Goal: Task Accomplishment & Management: Complete application form

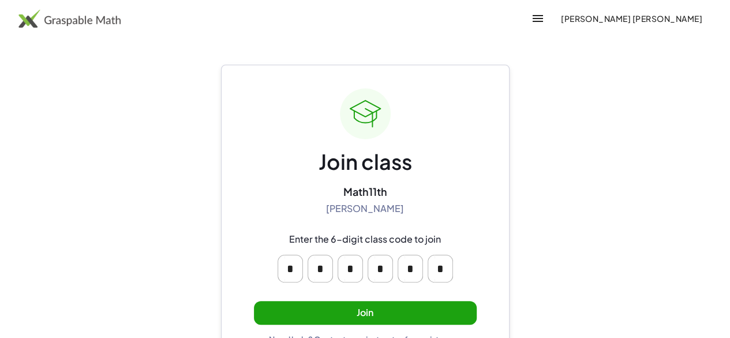
click at [356, 305] on button "Join" at bounding box center [365, 313] width 223 height 24
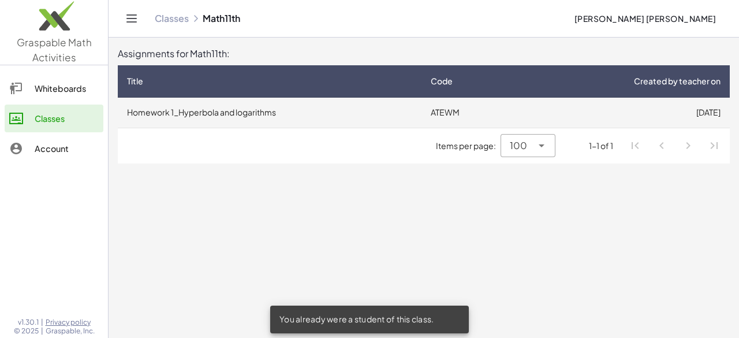
click at [327, 119] on td "Homework 1_Hyperbola and logarithms" at bounding box center [270, 113] width 304 height 30
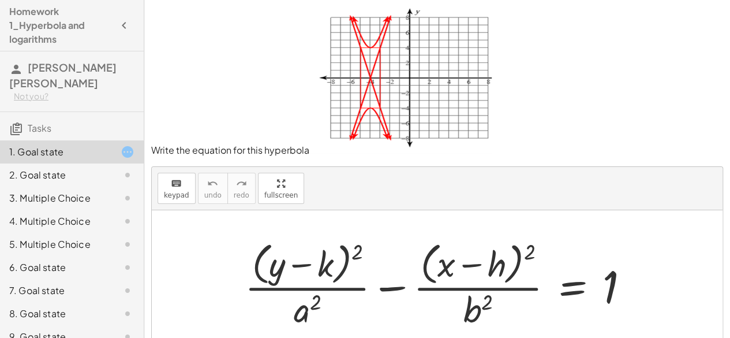
click at [339, 265] on div at bounding box center [442, 284] width 406 height 94
click at [167, 185] on div "keyboard" at bounding box center [176, 183] width 25 height 14
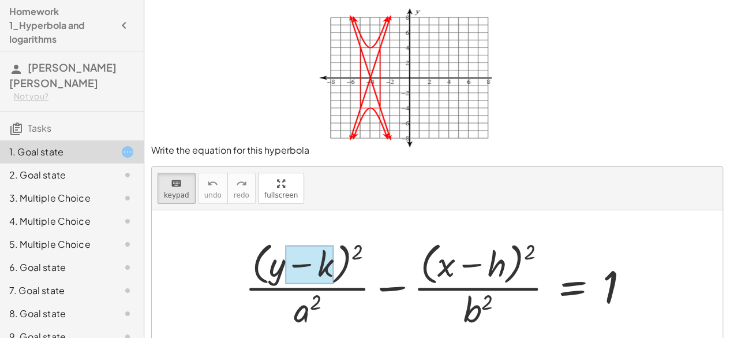
click at [319, 266] on div at bounding box center [309, 264] width 48 height 39
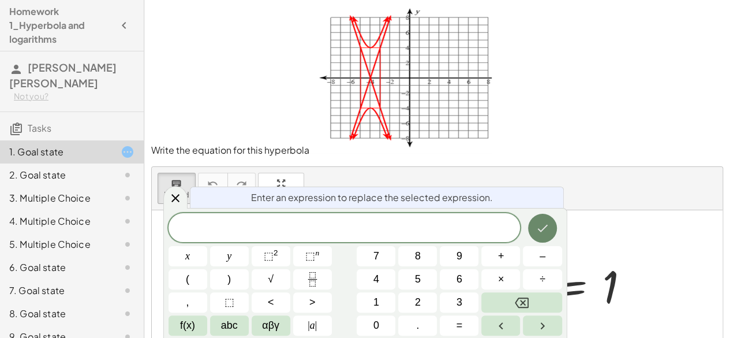
click at [532, 233] on button "Done" at bounding box center [542, 228] width 29 height 29
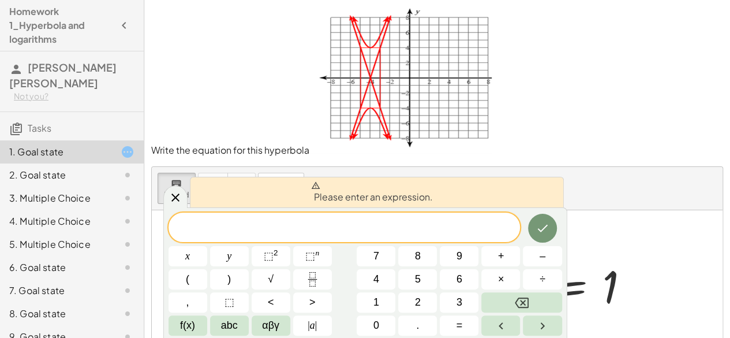
click at [600, 250] on div at bounding box center [442, 284] width 406 height 94
click at [182, 203] on div at bounding box center [175, 196] width 24 height 23
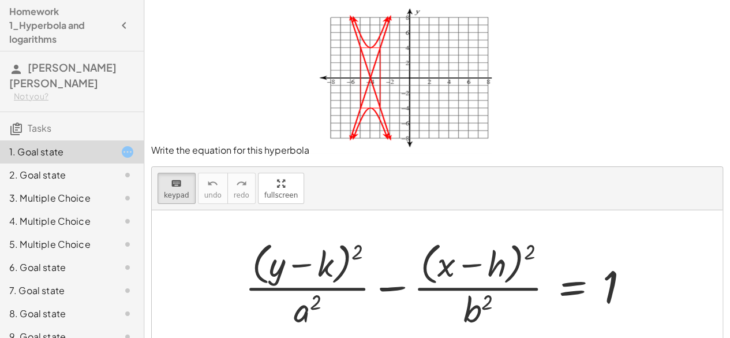
click at [344, 256] on div at bounding box center [442, 284] width 406 height 94
click at [312, 304] on div at bounding box center [308, 309] width 28 height 40
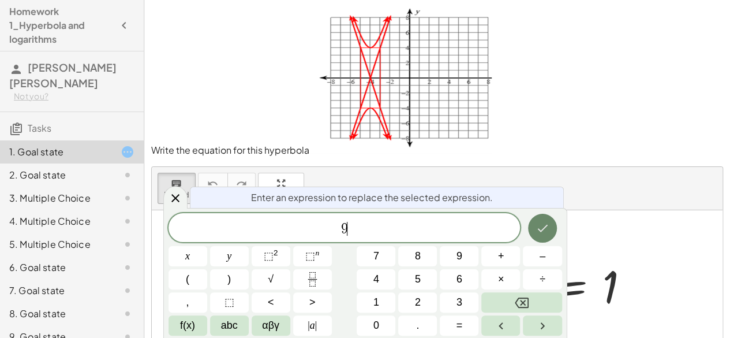
click at [542, 231] on icon "Done" at bounding box center [543, 228] width 14 height 14
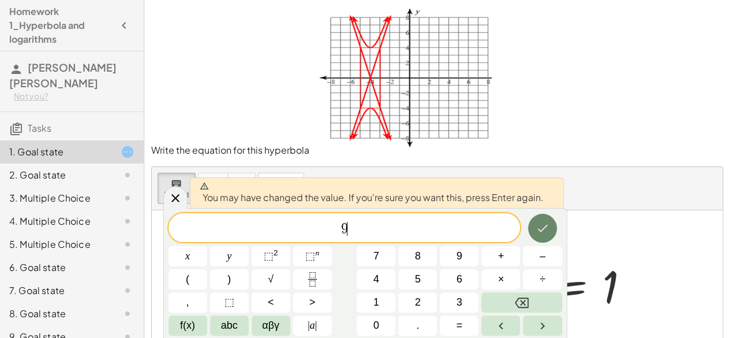
click at [544, 228] on icon "Done" at bounding box center [542, 229] width 10 height 8
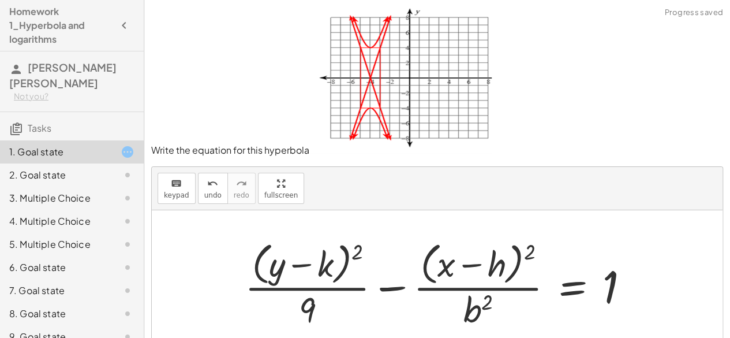
click at [357, 255] on div at bounding box center [442, 284] width 406 height 94
click at [324, 261] on div at bounding box center [442, 284] width 406 height 94
click at [180, 195] on span "keypad" at bounding box center [176, 195] width 25 height 8
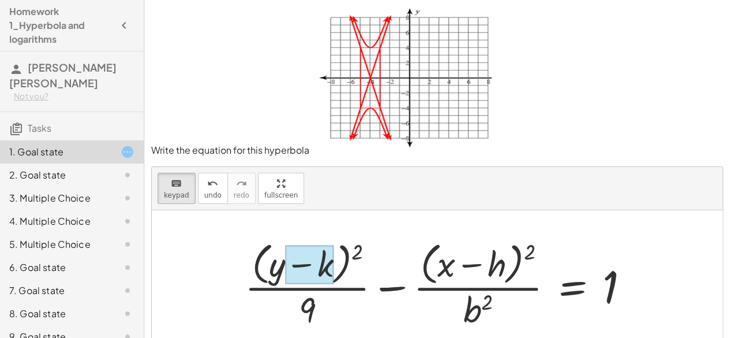
click at [311, 266] on div at bounding box center [309, 264] width 48 height 39
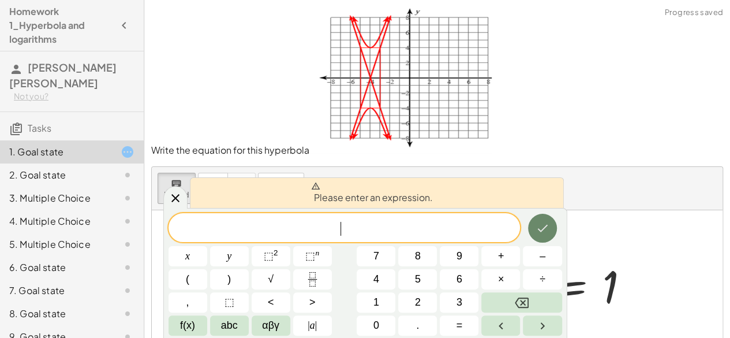
click at [540, 229] on icon "Done" at bounding box center [543, 228] width 14 height 14
click at [313, 257] on span "⬚" at bounding box center [310, 256] width 10 height 12
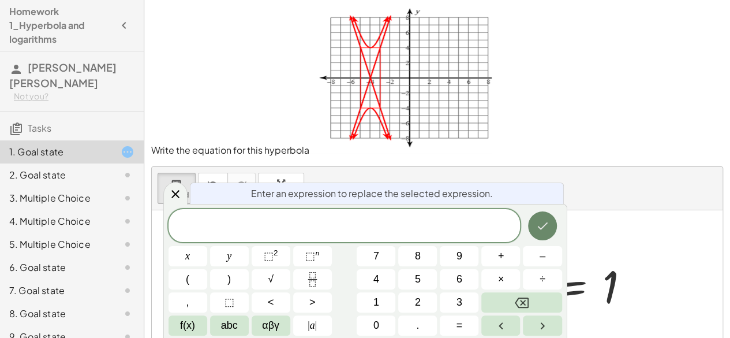
click at [545, 219] on icon "Done" at bounding box center [543, 226] width 14 height 14
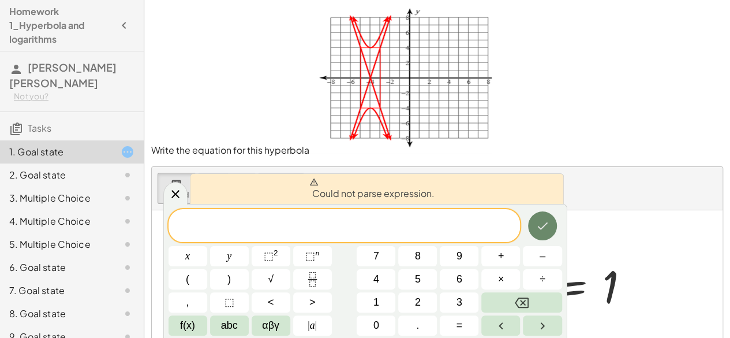
click at [545, 219] on icon "Done" at bounding box center [543, 226] width 14 height 14
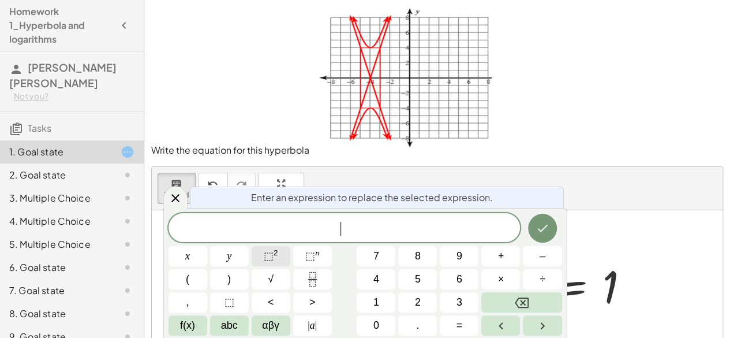
click at [281, 253] on button "⬚ 2" at bounding box center [271, 256] width 39 height 20
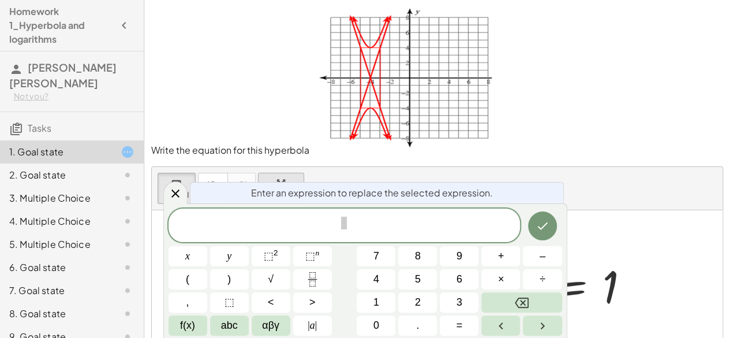
drag, startPoint x: 605, startPoint y: 233, endPoint x: 271, endPoint y: 174, distance: 338.8
click at [271, 174] on div "keyboard keypad undo undo redo redo fullscreen + · ( + y − k ) 2 · a 2 − · ( + …" at bounding box center [437, 262] width 571 height 191
click at [177, 199] on icon at bounding box center [176, 193] width 14 height 14
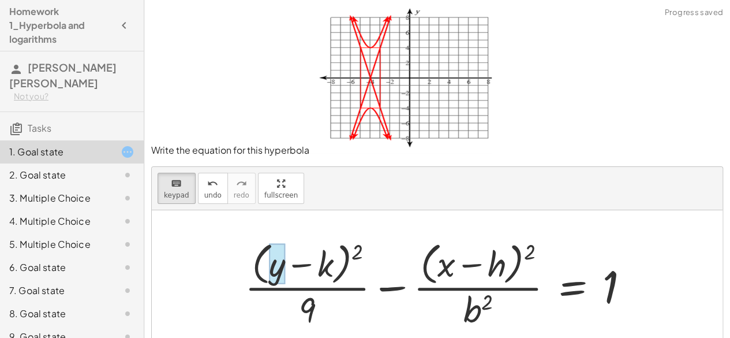
click at [276, 263] on div at bounding box center [277, 264] width 16 height 40
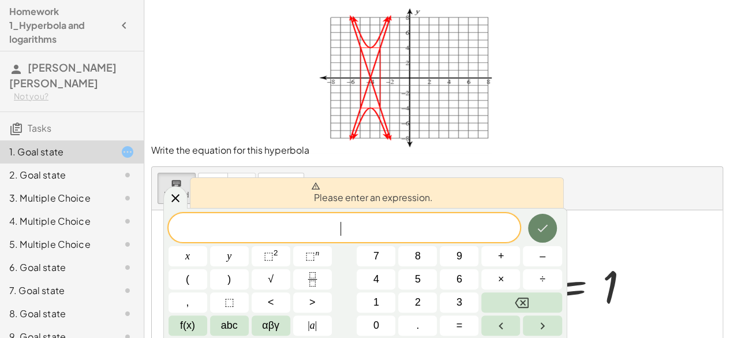
click at [536, 227] on icon "Done" at bounding box center [543, 228] width 14 height 14
click at [670, 230] on div at bounding box center [437, 284] width 571 height 148
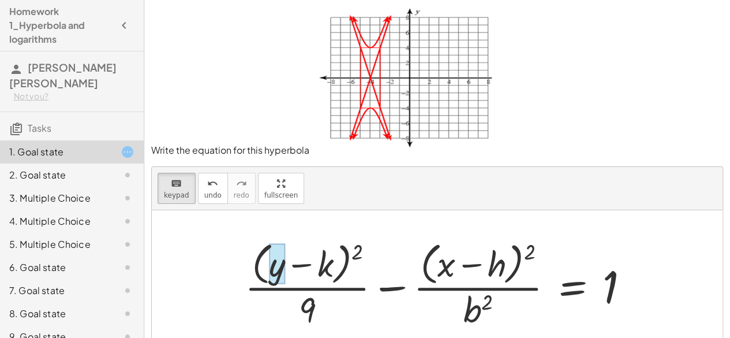
drag, startPoint x: 301, startPoint y: 260, endPoint x: 281, endPoint y: 256, distance: 20.7
click at [281, 256] on div at bounding box center [277, 264] width 16 height 40
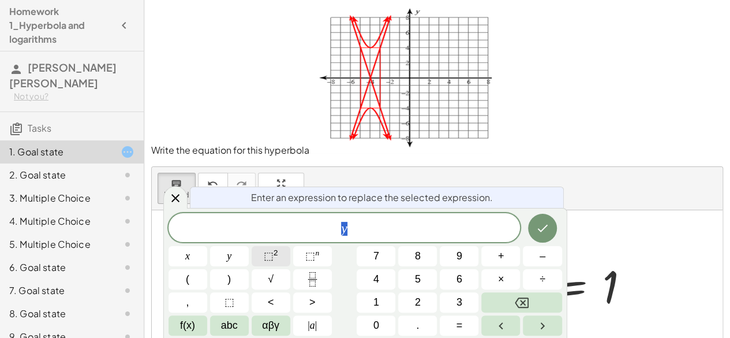
click at [277, 253] on sup "2" at bounding box center [276, 252] width 5 height 9
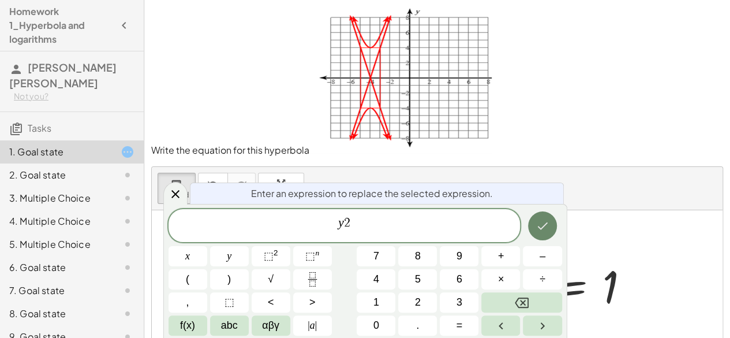
click at [554, 218] on button "Done" at bounding box center [542, 225] width 29 height 29
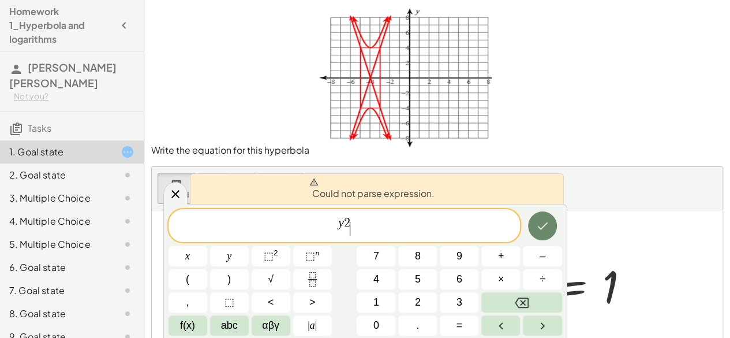
click at [554, 218] on button "Done" at bounding box center [542, 225] width 29 height 29
click at [540, 230] on icon "Done" at bounding box center [543, 226] width 14 height 14
click at [175, 195] on icon at bounding box center [175, 194] width 8 height 8
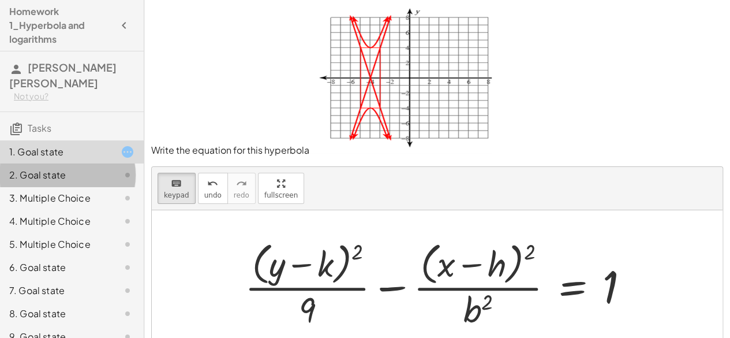
click at [77, 176] on div "2. Goal state" at bounding box center [55, 175] width 93 height 14
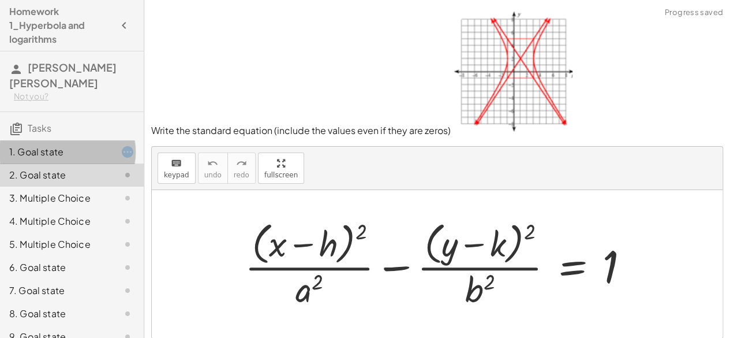
click at [69, 154] on div "1. Goal state" at bounding box center [55, 152] width 93 height 14
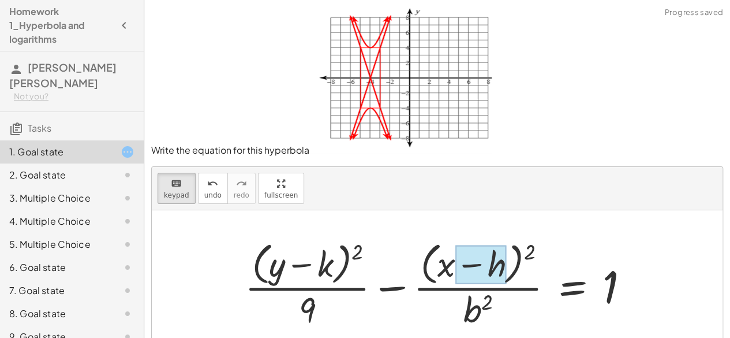
click at [496, 268] on div at bounding box center [480, 264] width 51 height 39
click at [0, 0] on div "x y ⬚ 2 ⬚ n 7 8 9 + – ( ) √ 4 5 6 × ÷ , ⬚ < > 1 2 3 f(x) abc αβγ | a | 0 . =" at bounding box center [0, 0] width 0 height 0
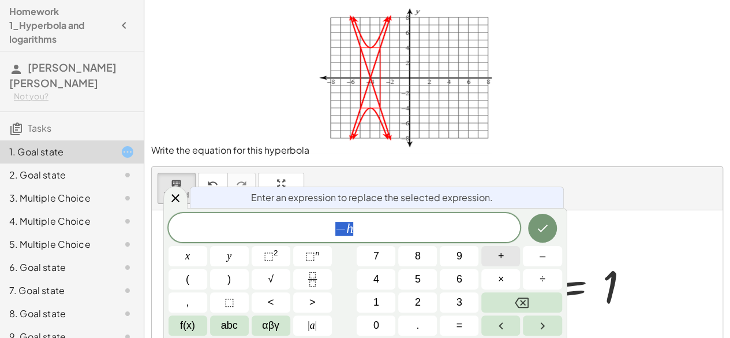
click at [499, 261] on span "+" at bounding box center [501, 256] width 6 height 16
click at [380, 275] on button "4" at bounding box center [376, 279] width 39 height 20
click at [526, 296] on icon "Backspace" at bounding box center [522, 303] width 14 height 14
click at [549, 236] on button "Done" at bounding box center [542, 228] width 29 height 29
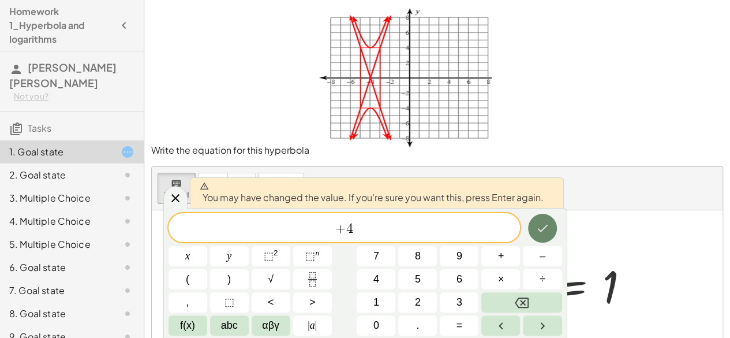
click at [549, 236] on button "Done" at bounding box center [542, 228] width 29 height 29
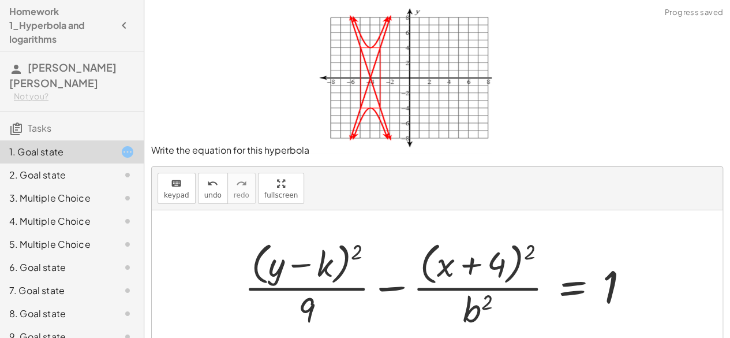
click at [473, 315] on div at bounding box center [441, 284] width 406 height 94
drag, startPoint x: 188, startPoint y: 192, endPoint x: 434, endPoint y: 258, distance: 255.1
click at [434, 258] on div "keyboard keypad undo undo redo redo fullscreen + · ( + y − k ) 2 · a 2 − · ( + …" at bounding box center [437, 262] width 571 height 191
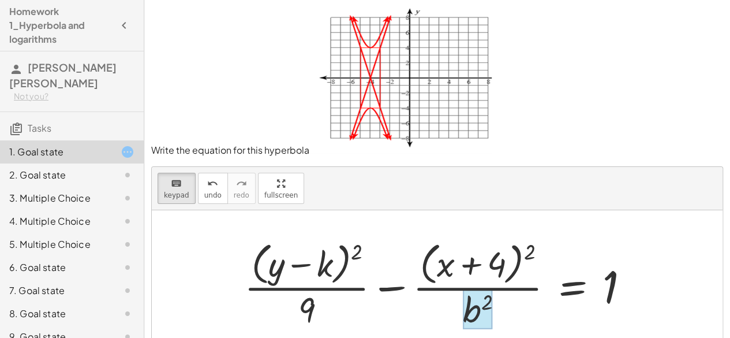
click at [469, 295] on div at bounding box center [477, 309] width 29 height 40
click at [318, 266] on div at bounding box center [441, 284] width 406 height 94
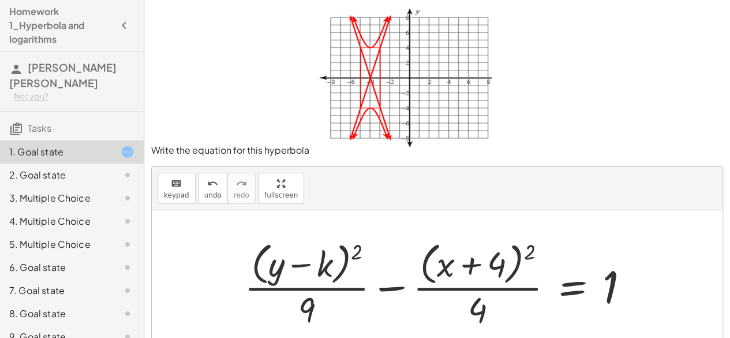
click at [318, 266] on div at bounding box center [441, 284] width 406 height 94
click at [340, 259] on div at bounding box center [441, 284] width 406 height 94
click at [172, 181] on icon "keyboard" at bounding box center [176, 184] width 11 height 14
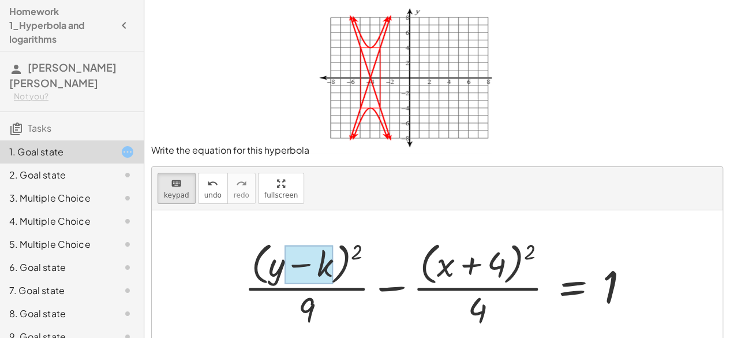
click at [319, 249] on div at bounding box center [309, 264] width 48 height 39
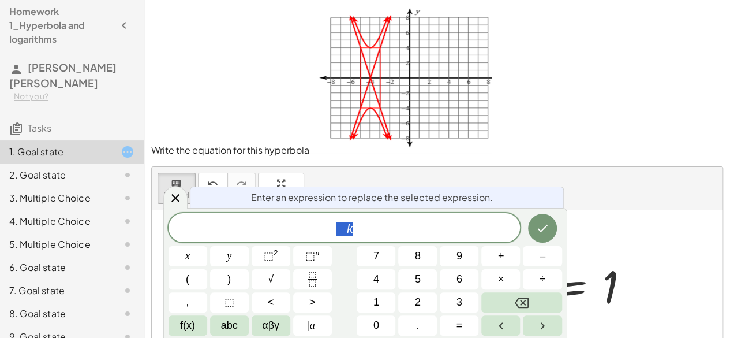
click at [367, 234] on span "− k" at bounding box center [345, 228] width 352 height 16
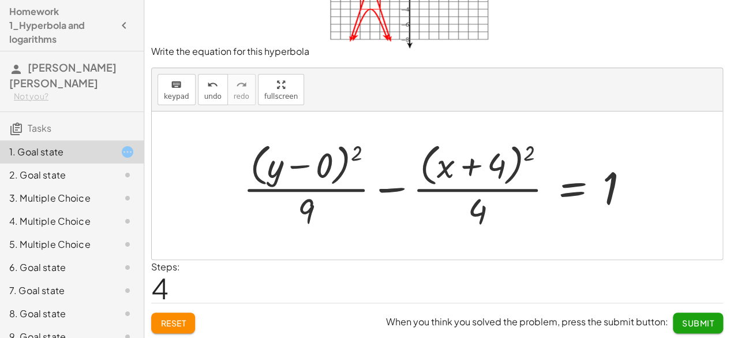
scroll to position [99, 0]
click at [687, 317] on span "Submit" at bounding box center [698, 322] width 32 height 10
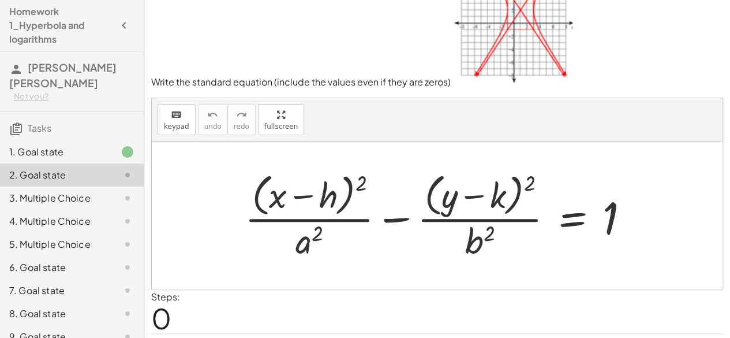
scroll to position [33, 0]
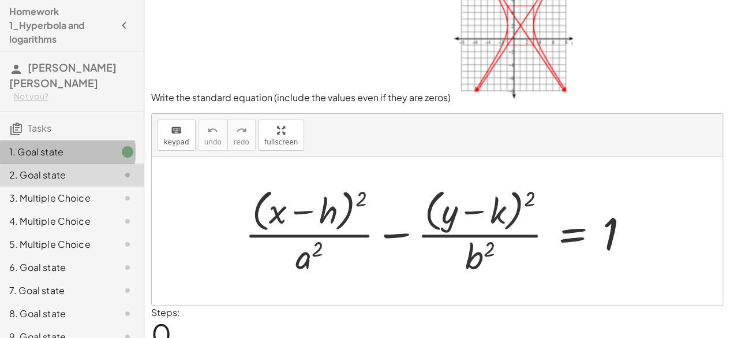
click at [102, 153] on div at bounding box center [118, 152] width 32 height 14
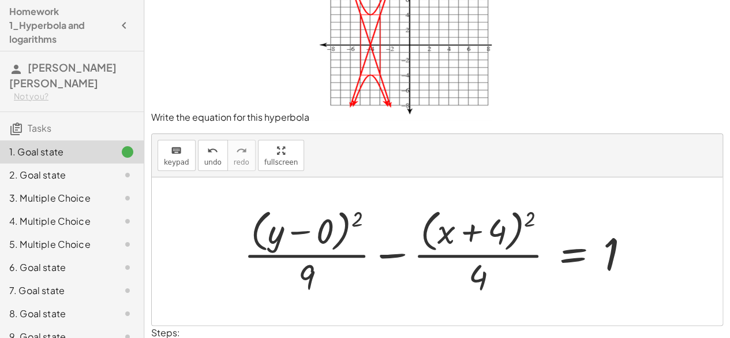
click at [578, 208] on div at bounding box center [441, 251] width 407 height 94
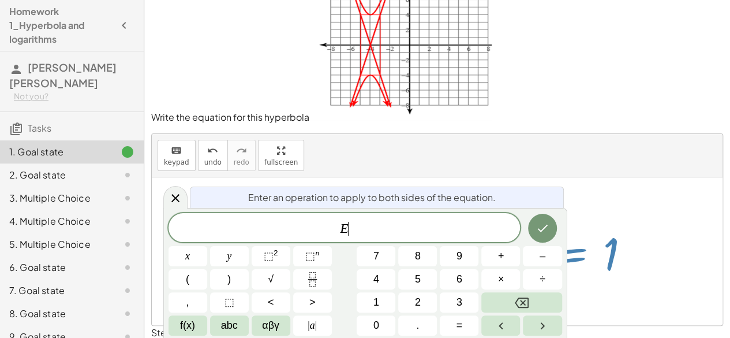
click at [686, 214] on div at bounding box center [437, 251] width 571 height 148
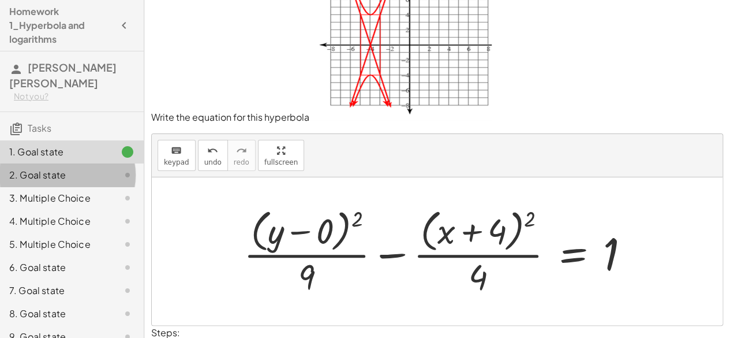
click at [102, 178] on div at bounding box center [118, 175] width 32 height 14
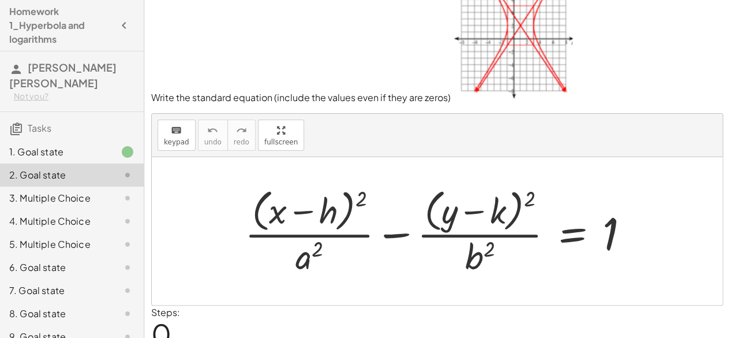
scroll to position [58, 0]
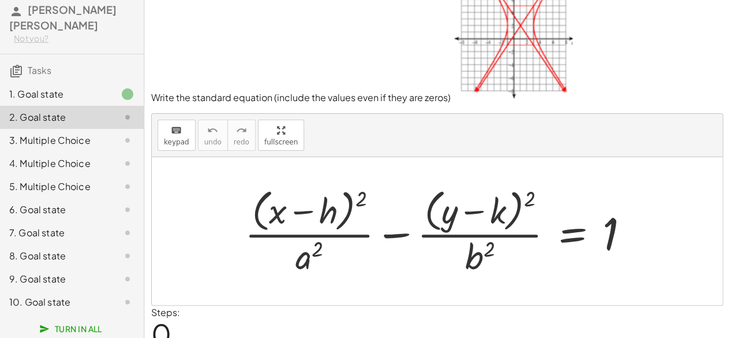
click at [194, 205] on div at bounding box center [437, 231] width 571 height 148
drag, startPoint x: 596, startPoint y: 98, endPoint x: 611, endPoint y: 51, distance: 48.6
click at [611, 50] on p "Write the standard equation (include the values even if they are zeros)" at bounding box center [437, 39] width 572 height 130
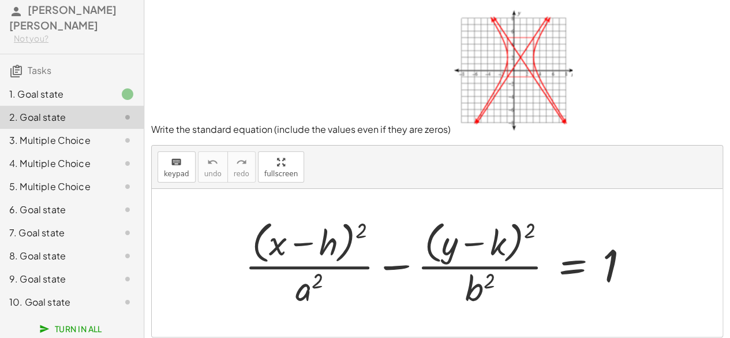
scroll to position [0, 0]
click at [313, 238] on div at bounding box center [442, 263] width 406 height 94
click at [300, 245] on div at bounding box center [442, 263] width 406 height 94
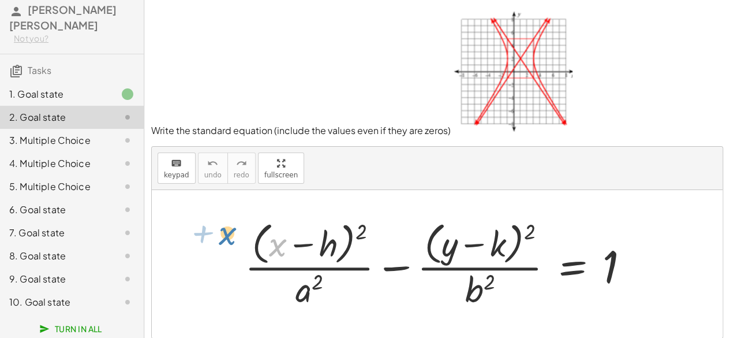
drag, startPoint x: 278, startPoint y: 248, endPoint x: 223, endPoint y: 240, distance: 55.4
drag, startPoint x: 324, startPoint y: 236, endPoint x: 335, endPoint y: 302, distance: 67.3
click at [335, 302] on div at bounding box center [442, 263] width 406 height 94
click at [326, 250] on div at bounding box center [442, 263] width 406 height 94
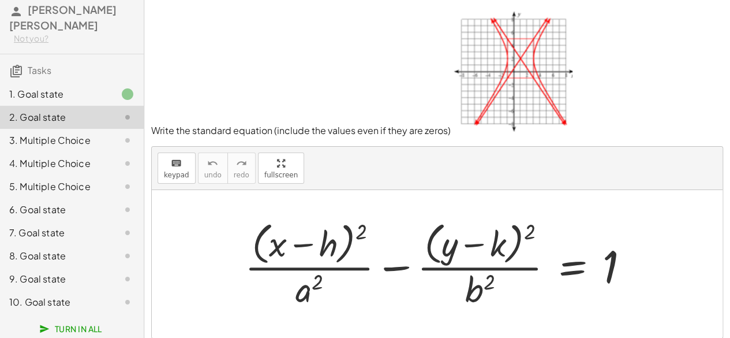
click at [326, 249] on div at bounding box center [442, 263] width 406 height 94
click at [174, 165] on icon "keyboard" at bounding box center [176, 163] width 11 height 14
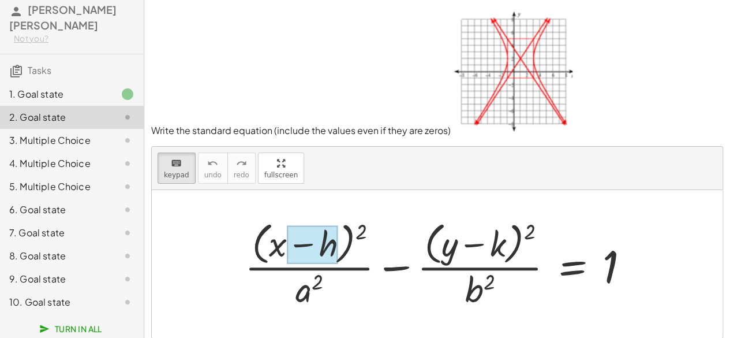
click at [315, 234] on div at bounding box center [312, 244] width 51 height 39
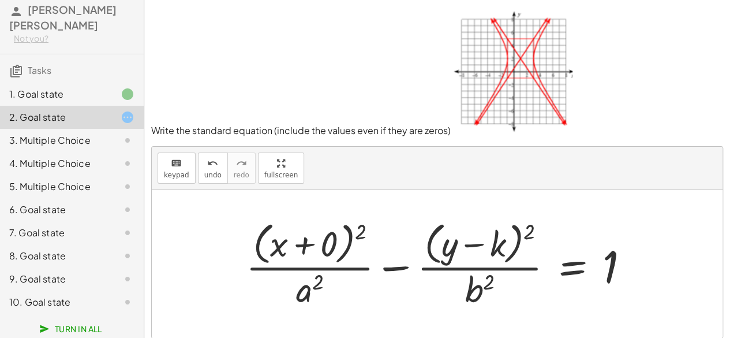
click at [316, 284] on div at bounding box center [442, 263] width 405 height 94
click at [166, 159] on div "keyboard" at bounding box center [176, 163] width 25 height 14
click at [299, 286] on div at bounding box center [310, 289] width 28 height 40
click at [189, 155] on button "keyboard keypad" at bounding box center [177, 167] width 38 height 31
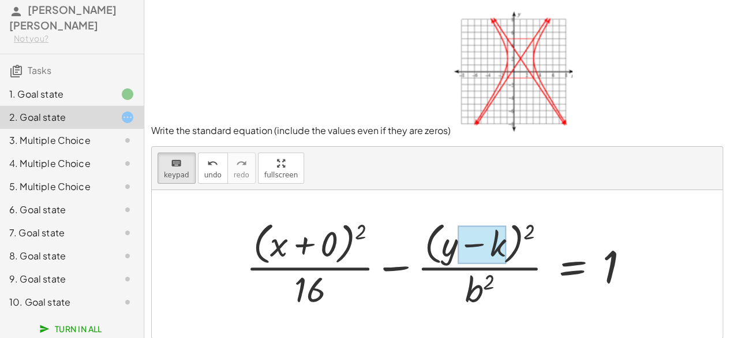
click at [496, 238] on div at bounding box center [482, 244] width 48 height 39
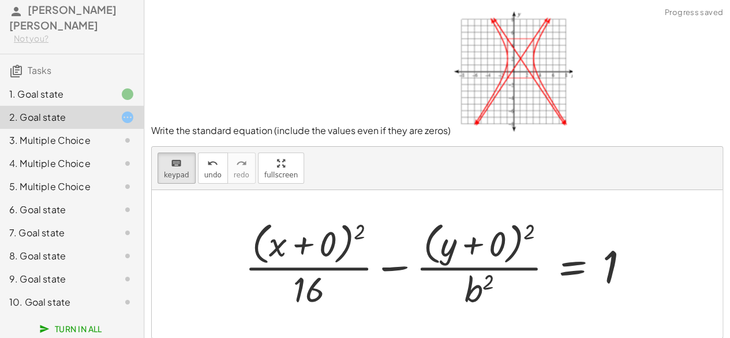
drag, startPoint x: 184, startPoint y: 160, endPoint x: 528, endPoint y: 283, distance: 365.3
click at [528, 283] on div "keyboard keypad undo undo redo redo fullscreen + · ( + x − h ) 2 · a 2 − · ( + …" at bounding box center [437, 242] width 571 height 191
click at [476, 289] on div at bounding box center [479, 289] width 29 height 40
click at [433, 239] on div at bounding box center [441, 263] width 405 height 94
click at [177, 167] on icon "keyboard" at bounding box center [176, 163] width 11 height 14
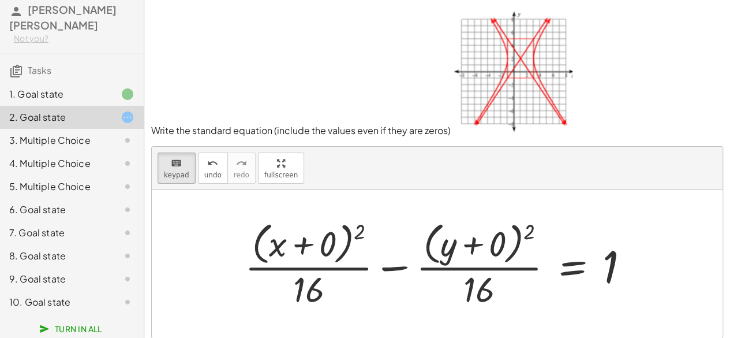
click at [257, 236] on div at bounding box center [441, 263] width 405 height 94
click at [573, 265] on div "+ · ( + x ) 2 · − · ( + y ) 2 · = 1 + 0 16 + 0 16" at bounding box center [573, 265] width 0 height 0
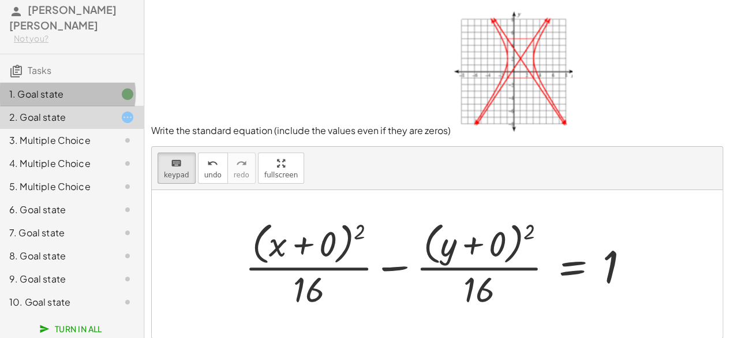
click at [90, 92] on div "1. Goal state" at bounding box center [55, 94] width 93 height 14
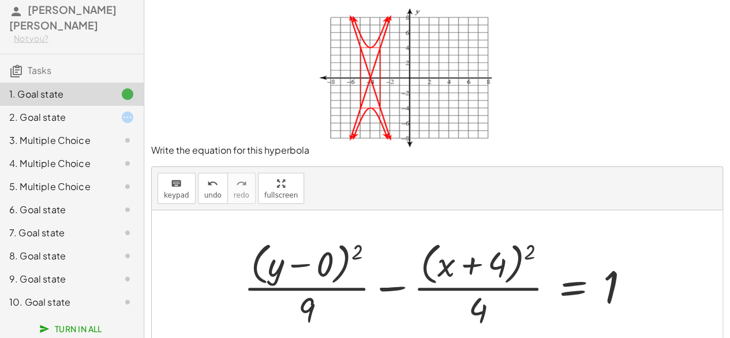
click at [69, 118] on div "2. Goal state" at bounding box center [55, 117] width 93 height 14
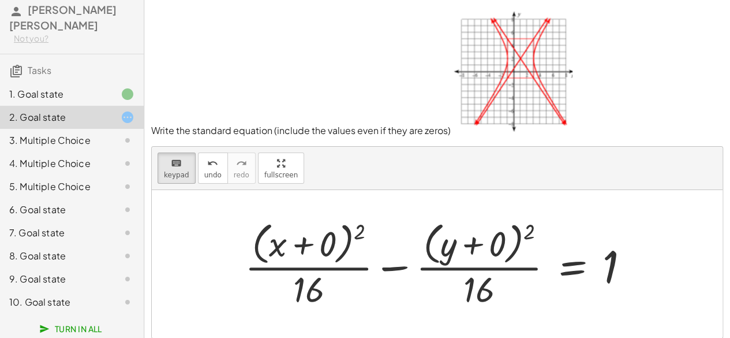
click at [200, 256] on div at bounding box center [437, 264] width 571 height 148
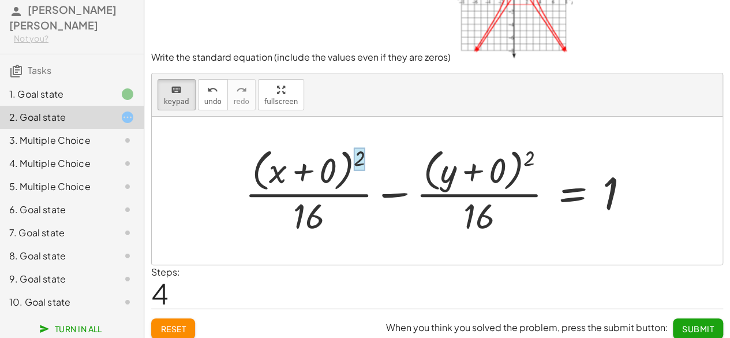
scroll to position [79, 0]
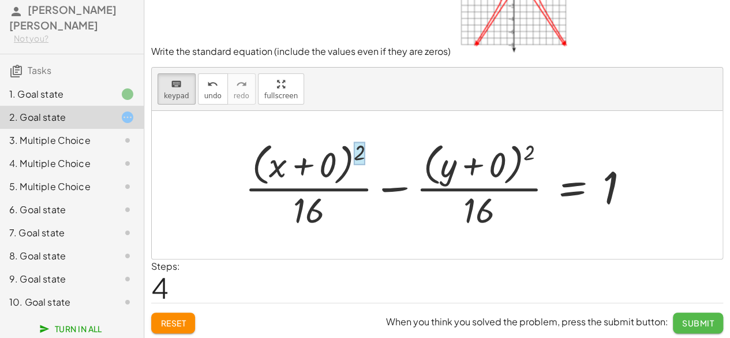
click at [682, 312] on button "Submit" at bounding box center [698, 322] width 50 height 21
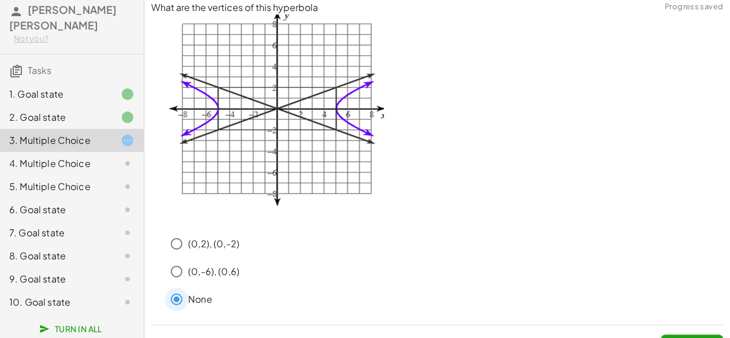
scroll to position [29, 0]
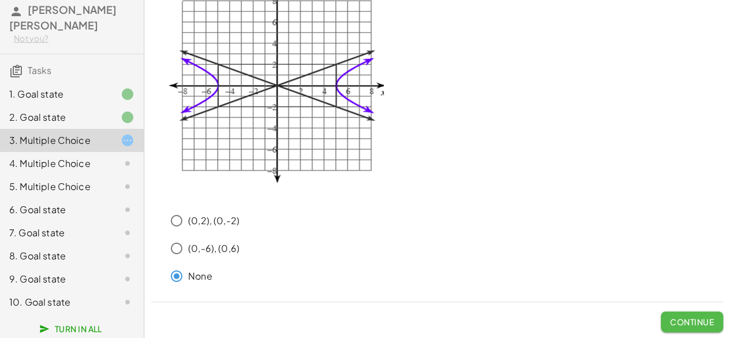
click at [696, 319] on span "Continue" at bounding box center [692, 321] width 44 height 10
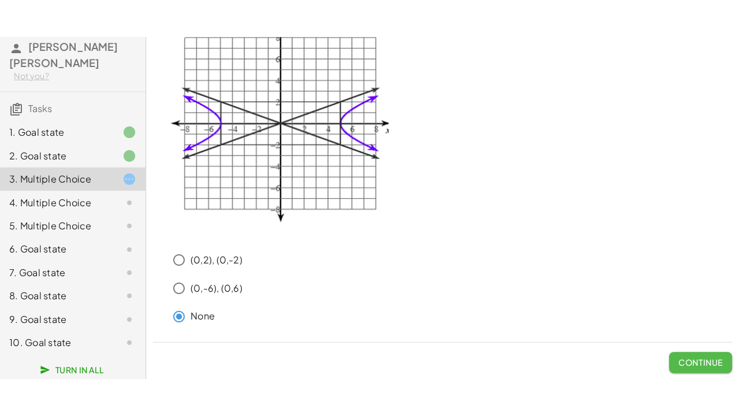
scroll to position [0, 0]
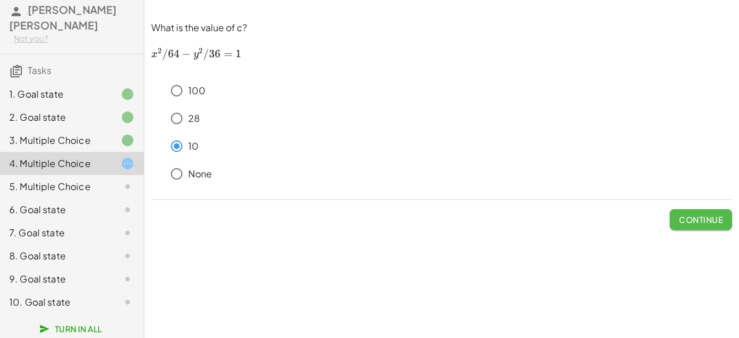
click at [690, 227] on button "Continue" at bounding box center [701, 219] width 62 height 21
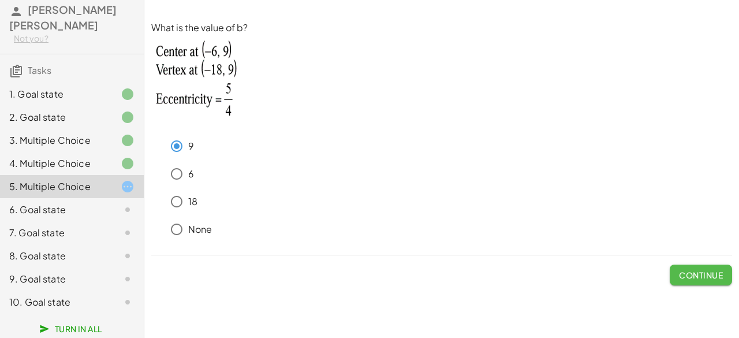
click at [698, 267] on button "Continue" at bounding box center [701, 274] width 62 height 21
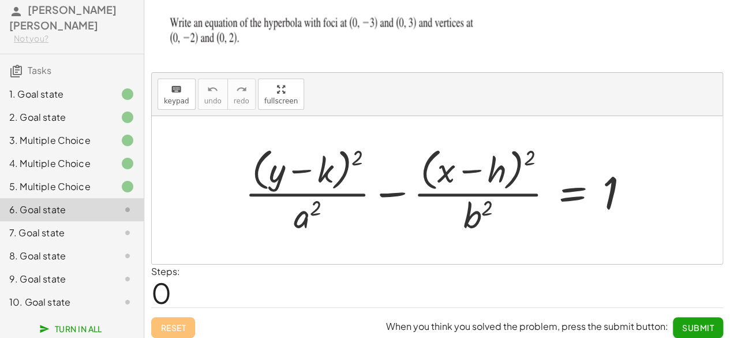
click at [327, 165] on div at bounding box center [442, 190] width 406 height 94
drag, startPoint x: 270, startPoint y: 102, endPoint x: 270, endPoint y: 152, distance: 50.2
click at [270, 152] on div "keyboard keypad undo undo redo redo fullscreen + · ( + y − k ) 2 · a 2 − · ( + …" at bounding box center [437, 168] width 571 height 191
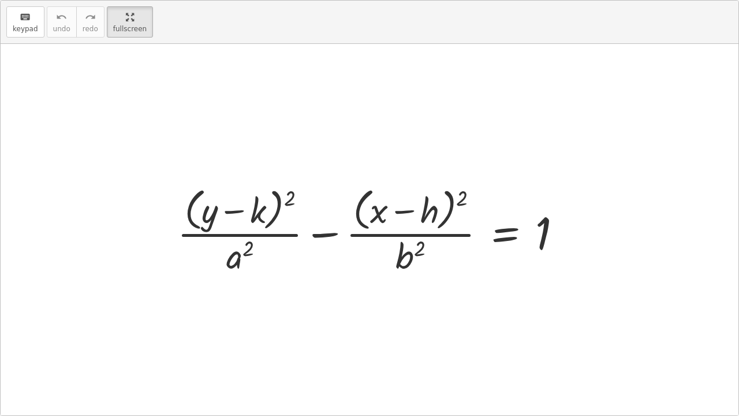
drag, startPoint x: 116, startPoint y: 24, endPoint x: 116, endPoint y: -26, distance: 50.2
click at [116, 0] on html "Homework 1_Hyperbola and logarithms [PERSON_NAME] [PERSON_NAME] Not you? Tasks …" at bounding box center [369, 208] width 739 height 416
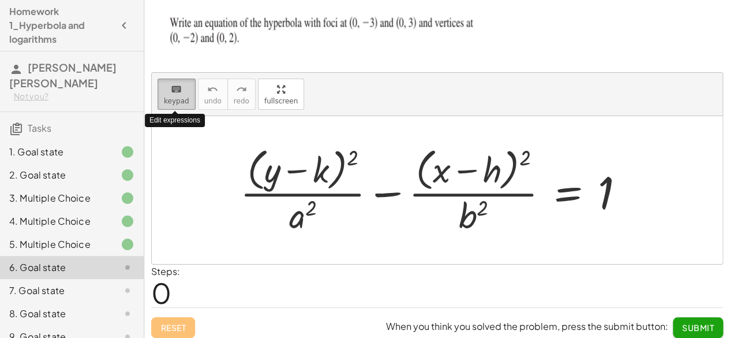
click at [185, 103] on span "keypad" at bounding box center [176, 101] width 25 height 8
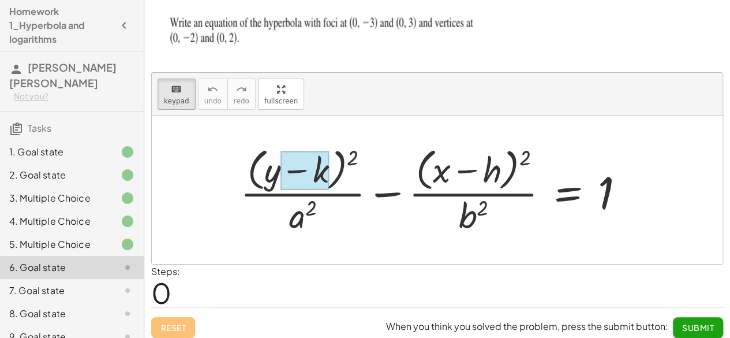
click at [310, 171] on div at bounding box center [305, 170] width 48 height 39
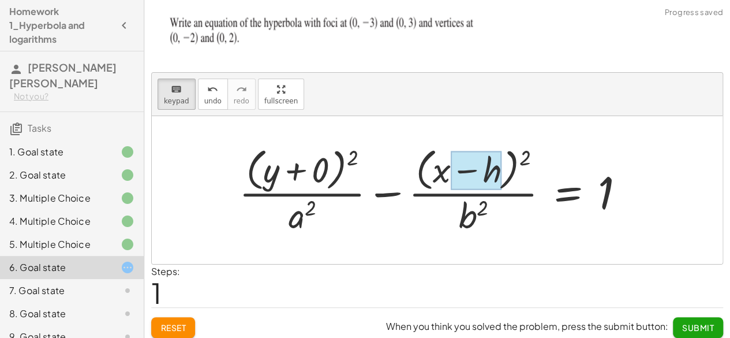
drag, startPoint x: 184, startPoint y: 96, endPoint x: 489, endPoint y: 177, distance: 316.4
click at [489, 177] on div "keyboard keypad undo undo redo redo fullscreen + · ( + y − k ) 2 · a 2 − · ( + …" at bounding box center [437, 168] width 571 height 191
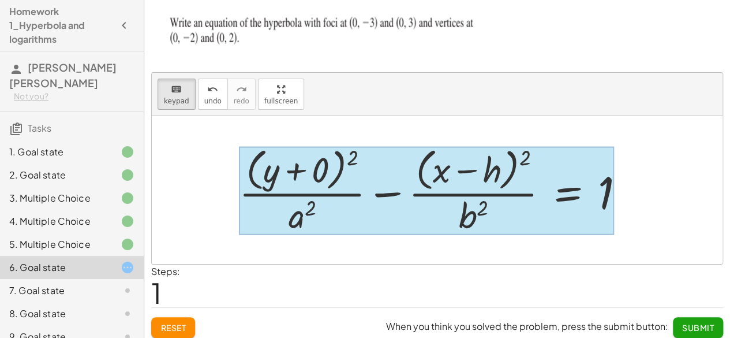
click at [551, 208] on div at bounding box center [426, 191] width 375 height 88
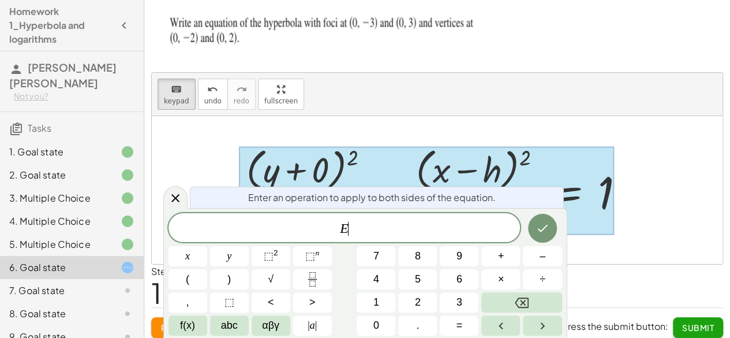
click at [672, 165] on div at bounding box center [437, 190] width 571 height 148
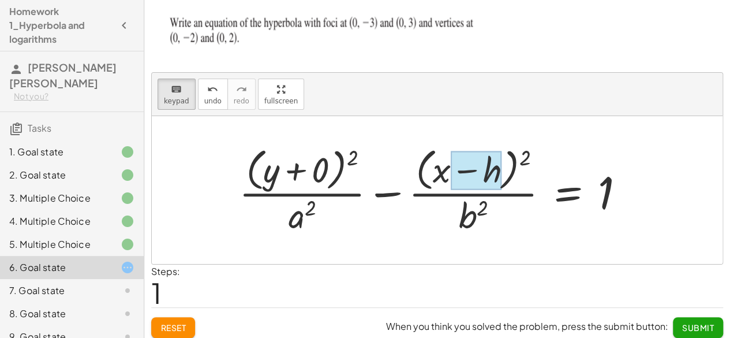
click at [480, 174] on div at bounding box center [476, 170] width 51 height 39
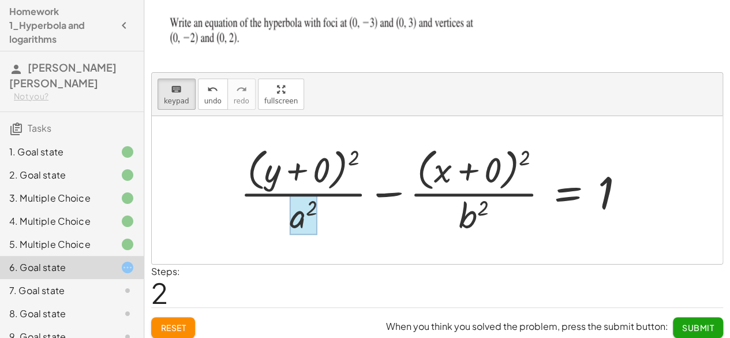
drag, startPoint x: 178, startPoint y: 103, endPoint x: 289, endPoint y: 230, distance: 168.9
click at [297, 226] on div "keyboard keypad undo undo redo redo fullscreen + · ( + y − k ) 2 · a 2 − · ( + …" at bounding box center [437, 168] width 571 height 191
click at [297, 226] on div at bounding box center [304, 215] width 28 height 40
click at [167, 98] on span "keypad" at bounding box center [176, 101] width 25 height 8
click at [458, 225] on div at bounding box center [436, 190] width 405 height 94
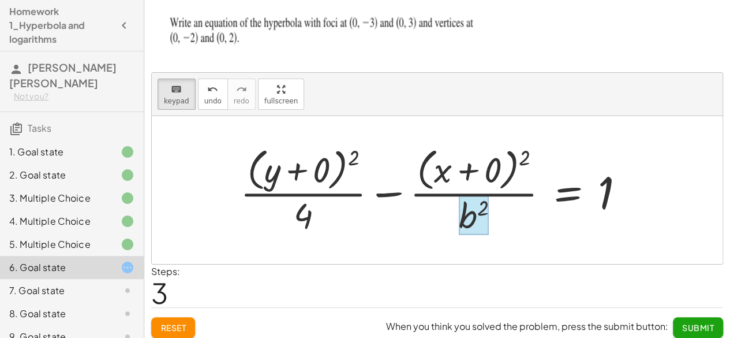
click at [469, 214] on div at bounding box center [473, 215] width 29 height 40
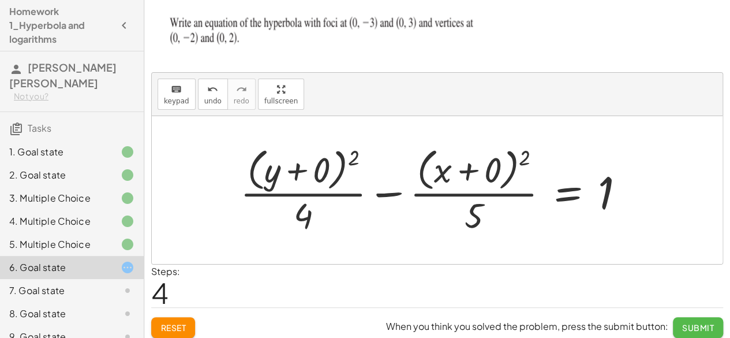
click at [693, 322] on span "Submit" at bounding box center [698, 327] width 32 height 10
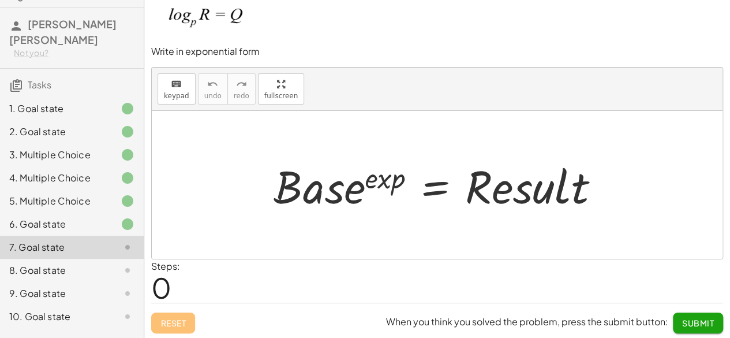
scroll to position [58, 0]
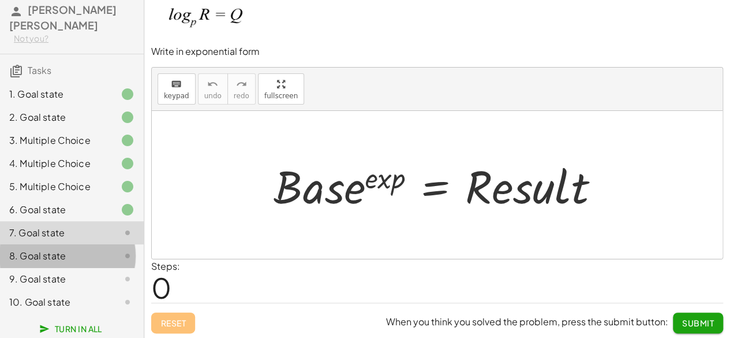
click at [102, 258] on div at bounding box center [118, 256] width 32 height 14
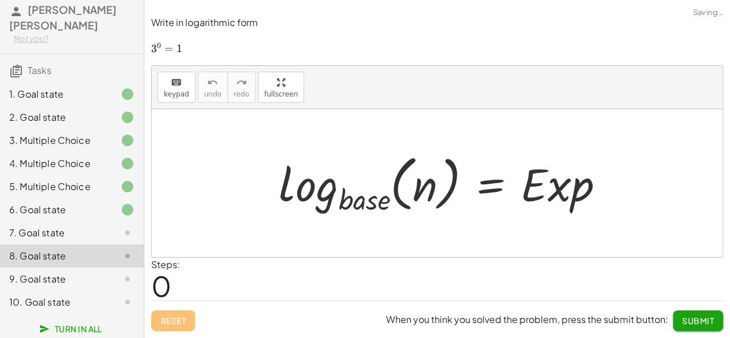
scroll to position [0, 0]
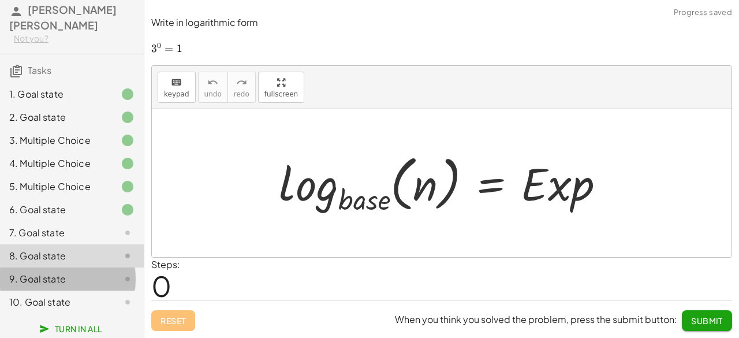
click at [102, 272] on div at bounding box center [118, 279] width 32 height 14
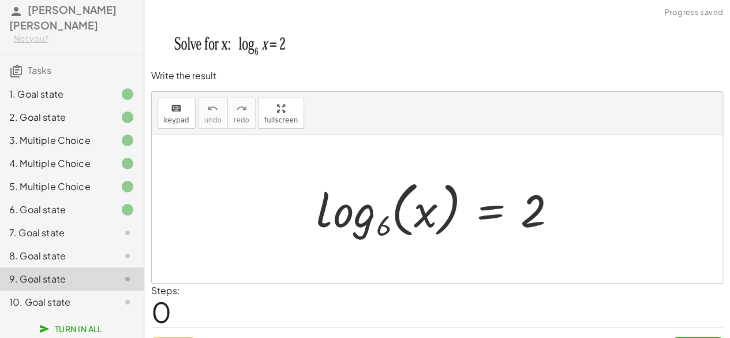
click at [83, 304] on div "10. Goal state" at bounding box center [55, 302] width 93 height 14
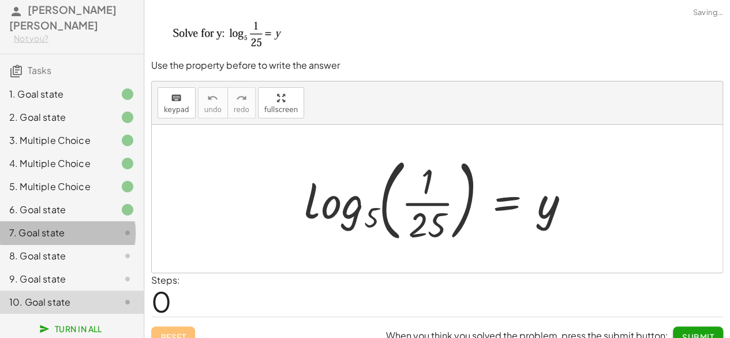
click at [83, 230] on div "7. Goal state" at bounding box center [55, 233] width 93 height 14
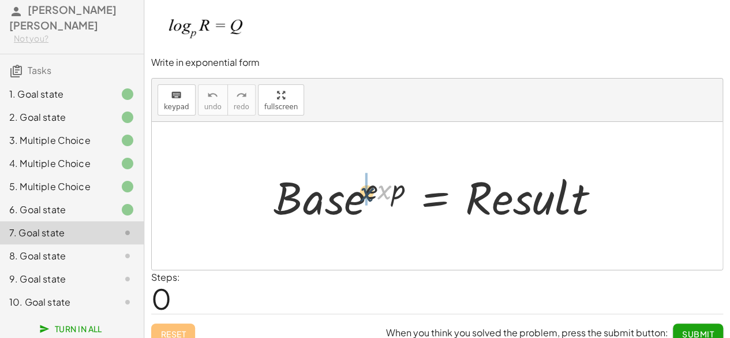
drag, startPoint x: 390, startPoint y: 193, endPoint x: 371, endPoint y: 196, distance: 19.8
click at [368, 196] on div at bounding box center [441, 195] width 347 height 59
drag, startPoint x: 373, startPoint y: 192, endPoint x: 391, endPoint y: 190, distance: 18.0
click at [391, 190] on div at bounding box center [441, 195] width 347 height 59
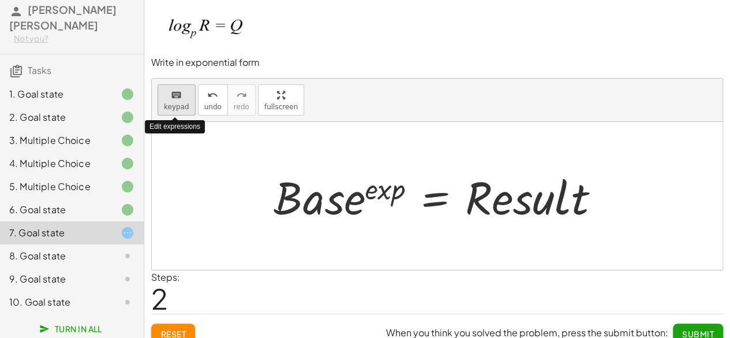
click at [185, 107] on span "keypad" at bounding box center [176, 107] width 25 height 8
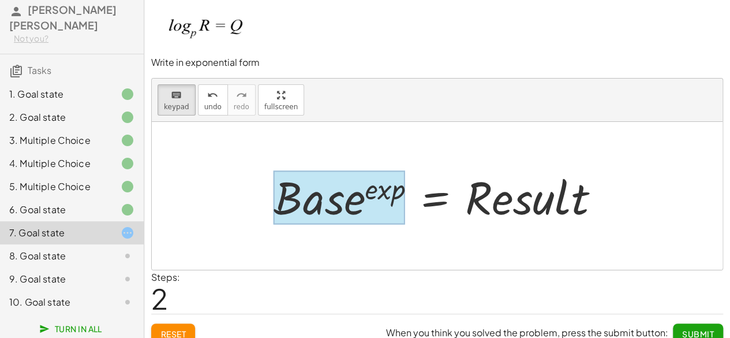
click at [349, 189] on div at bounding box center [340, 197] width 132 height 54
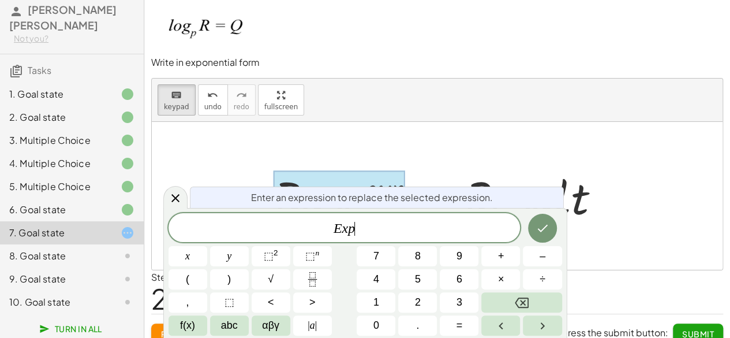
click at [357, 222] on span "E x p ​" at bounding box center [345, 228] width 352 height 16
click at [313, 317] on button "| a |" at bounding box center [312, 325] width 39 height 20
click at [612, 209] on div at bounding box center [441, 195] width 347 height 59
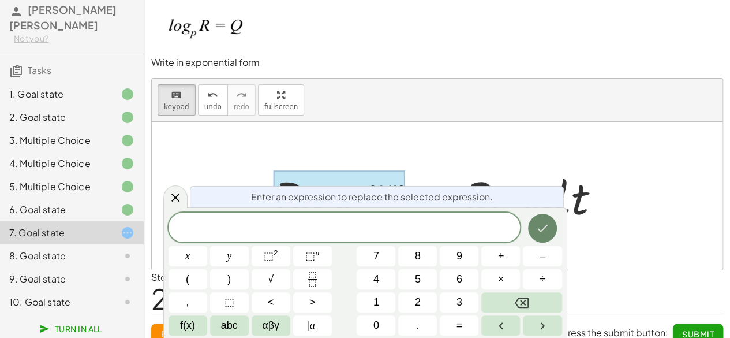
click at [552, 220] on button "Done" at bounding box center [542, 228] width 29 height 29
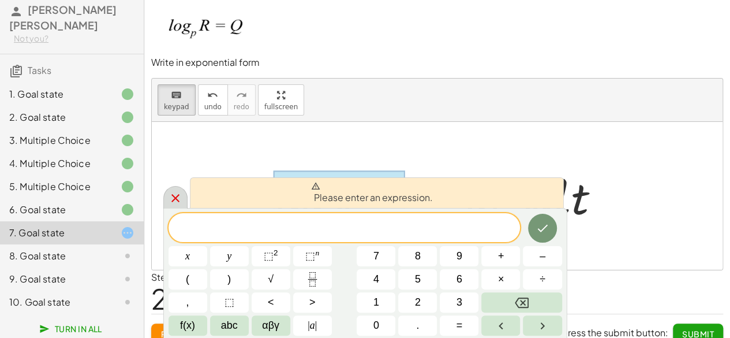
click at [170, 204] on icon at bounding box center [176, 198] width 14 height 14
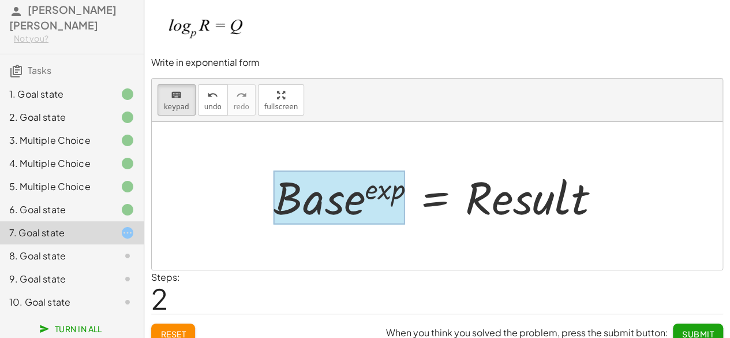
click at [358, 179] on div at bounding box center [340, 197] width 132 height 54
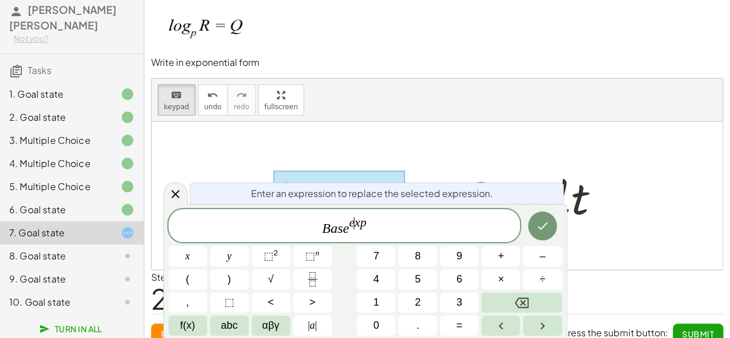
click at [349, 229] on var "e" at bounding box center [346, 227] width 6 height 15
click at [367, 223] on span "E x p e x p ​" at bounding box center [345, 226] width 352 height 21
click at [365, 222] on span "E x p e x p ​" at bounding box center [345, 226] width 352 height 21
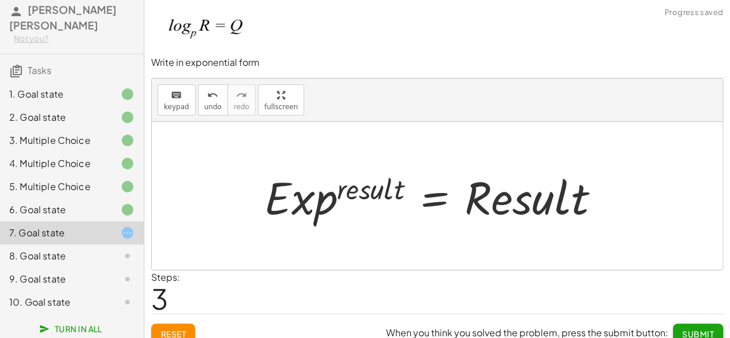
click at [497, 200] on div at bounding box center [437, 195] width 357 height 59
click at [167, 94] on div "keyboard" at bounding box center [176, 95] width 25 height 14
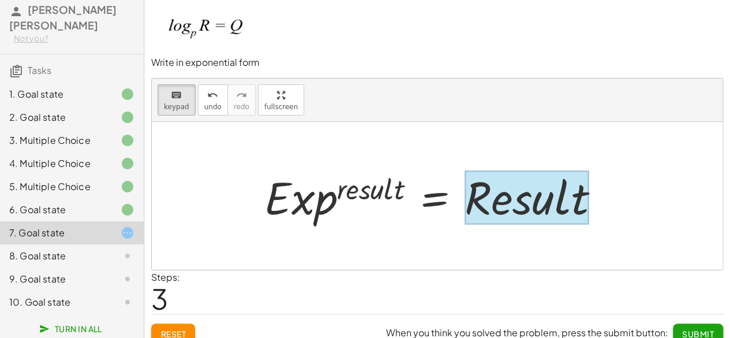
click at [485, 201] on div at bounding box center [527, 197] width 124 height 54
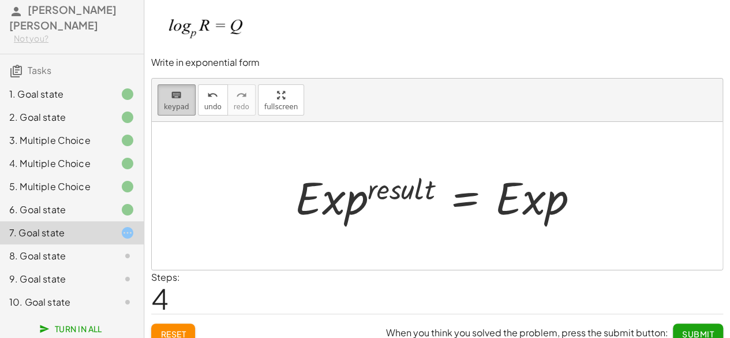
click at [180, 106] on span "keypad" at bounding box center [176, 107] width 25 height 8
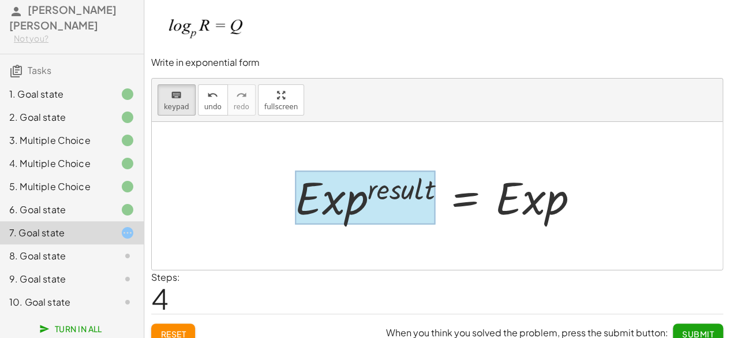
click at [335, 208] on div at bounding box center [365, 197] width 140 height 54
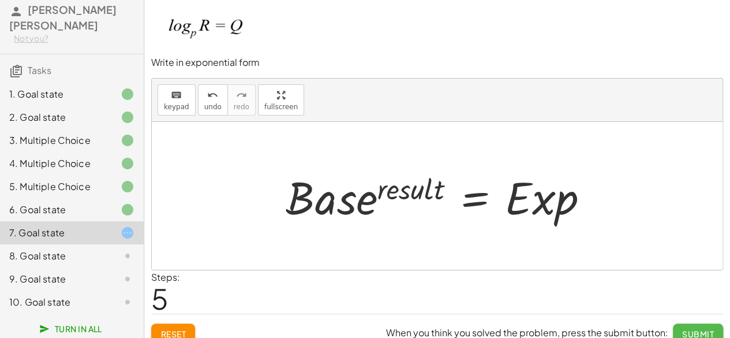
click at [693, 331] on span "Submit" at bounding box center [698, 333] width 32 height 10
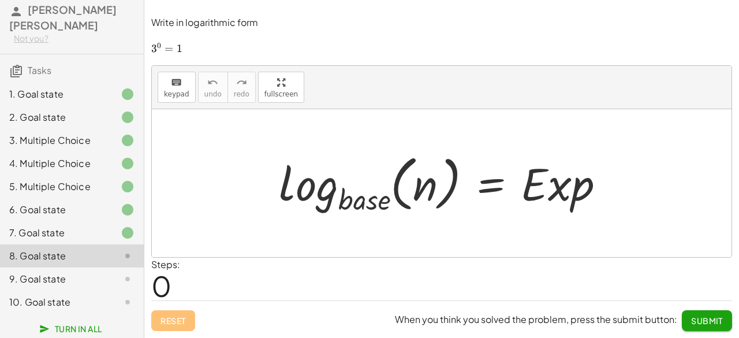
click at [375, 201] on div at bounding box center [446, 183] width 346 height 68
click at [180, 94] on span "keypad" at bounding box center [176, 94] width 25 height 8
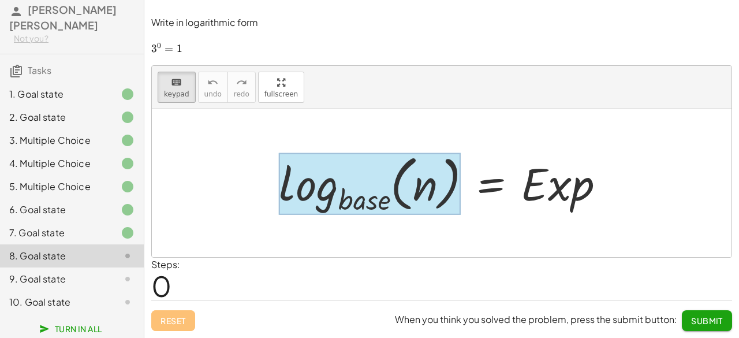
click at [352, 199] on div at bounding box center [370, 184] width 182 height 62
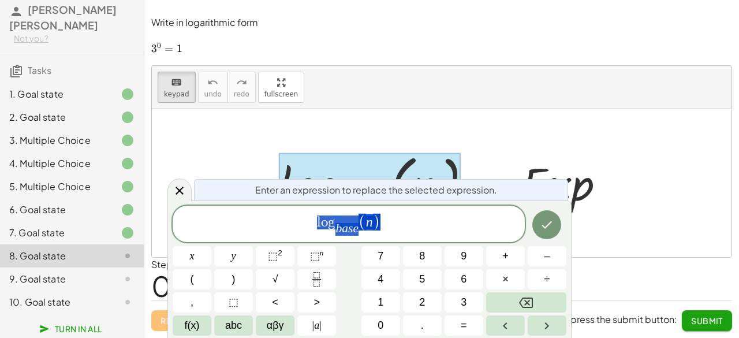
click at [363, 233] on span "l o g b a s e ​ ( n )" at bounding box center [349, 224] width 352 height 24
click at [372, 227] on var "n" at bounding box center [369, 221] width 7 height 15
click at [359, 229] on span "(" at bounding box center [362, 222] width 8 height 17
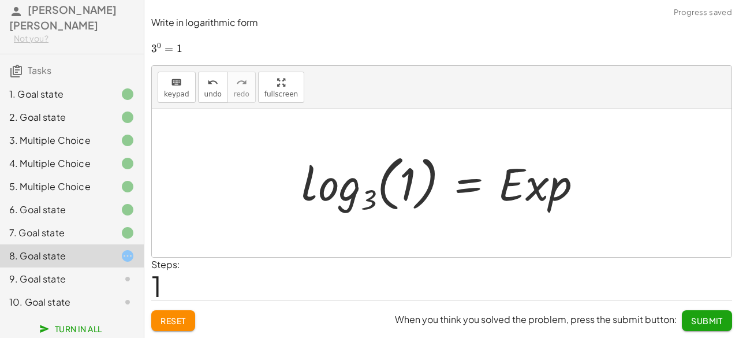
click at [541, 186] on div at bounding box center [447, 183] width 302 height 68
click at [174, 91] on span "keypad" at bounding box center [176, 94] width 25 height 8
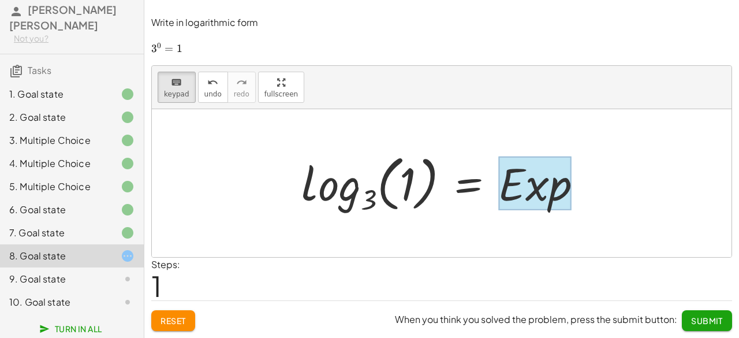
click at [516, 196] on div at bounding box center [534, 183] width 73 height 54
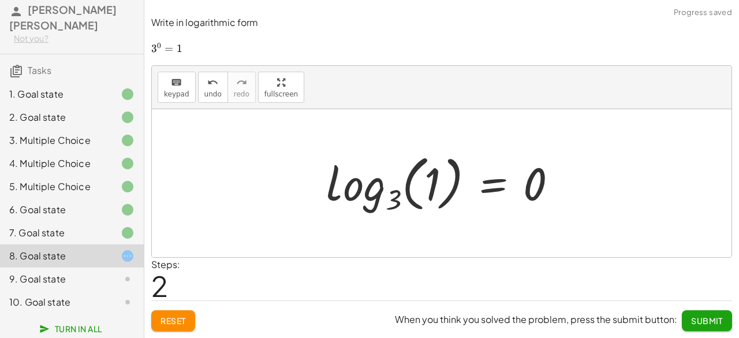
click at [695, 320] on span "Submit" at bounding box center [707, 320] width 32 height 10
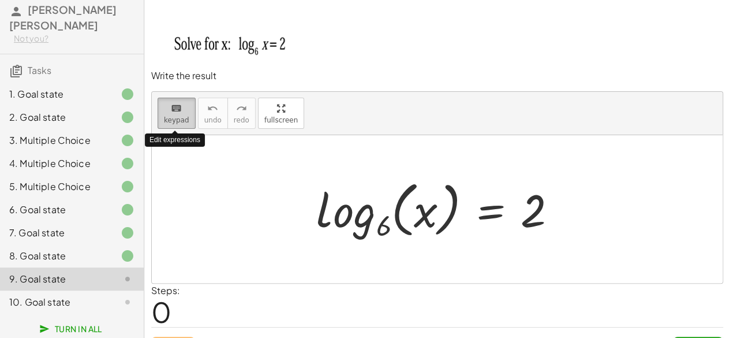
click at [188, 119] on button "keyboard keypad" at bounding box center [177, 113] width 38 height 31
click at [556, 219] on div at bounding box center [441, 209] width 261 height 68
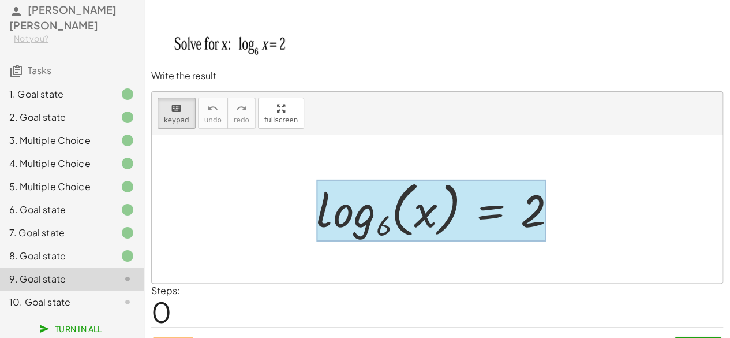
click at [483, 230] on div at bounding box center [431, 210] width 230 height 62
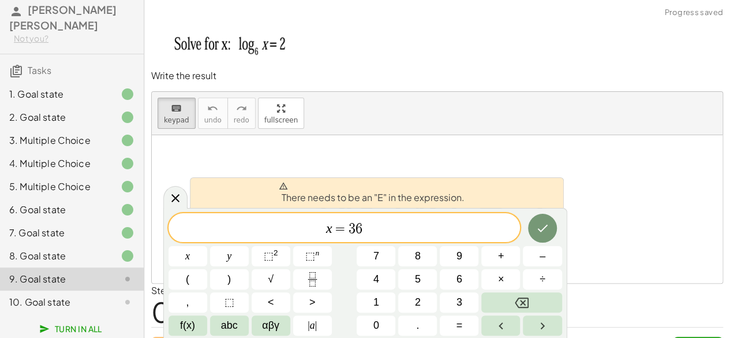
click at [357, 167] on div at bounding box center [437, 209] width 571 height 148
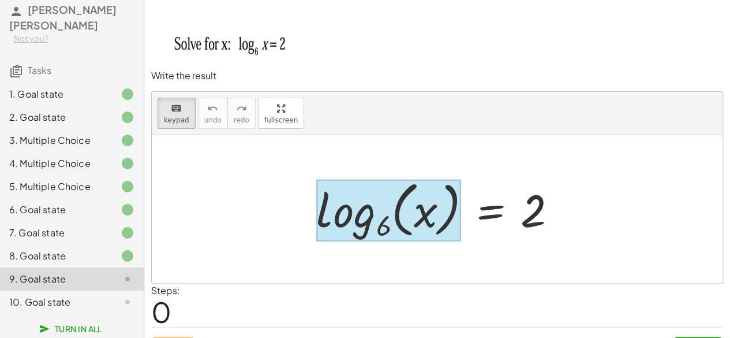
click at [386, 221] on div at bounding box center [388, 210] width 144 height 62
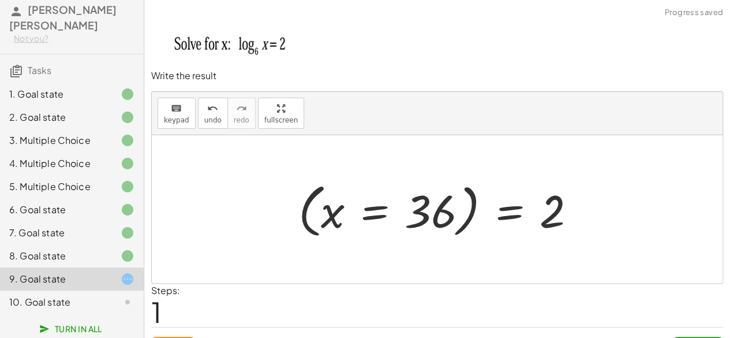
click at [506, 215] on div at bounding box center [442, 209] width 298 height 64
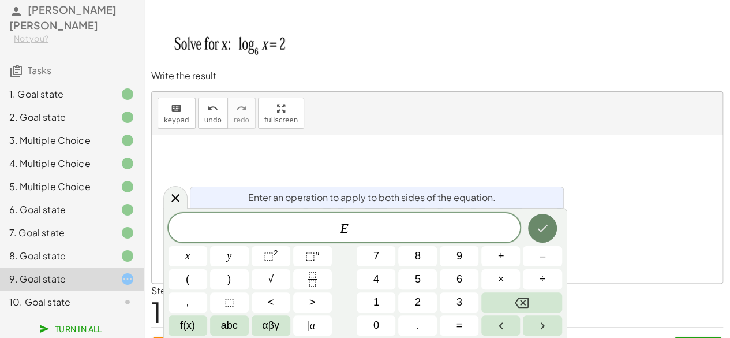
drag, startPoint x: 610, startPoint y: 178, endPoint x: 541, endPoint y: 229, distance: 85.3
click at [541, 229] on body "Homework 1_Hyperbola and logarithms [PERSON_NAME] [PERSON_NAME] Not you? Tasks …" at bounding box center [365, 182] width 730 height 364
click at [541, 229] on icon "Done" at bounding box center [543, 228] width 14 height 14
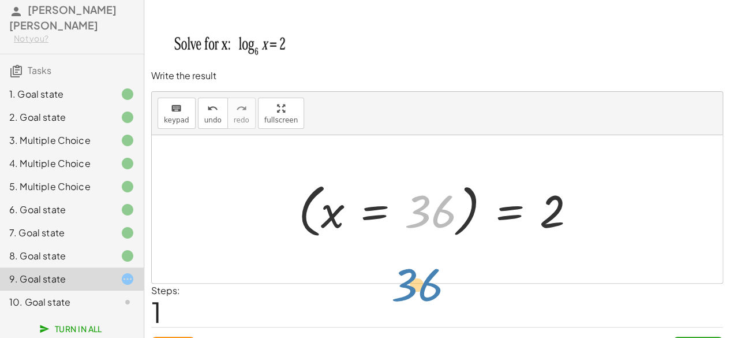
drag, startPoint x: 443, startPoint y: 198, endPoint x: 430, endPoint y: 271, distance: 73.9
click at [430, 271] on div "log 6 ( , x ) = 2 36 = 2 ( x = 36 )" at bounding box center [437, 209] width 571 height 148
drag, startPoint x: 517, startPoint y: 211, endPoint x: 541, endPoint y: 214, distance: 23.8
click at [514, 222] on div at bounding box center [442, 209] width 298 height 64
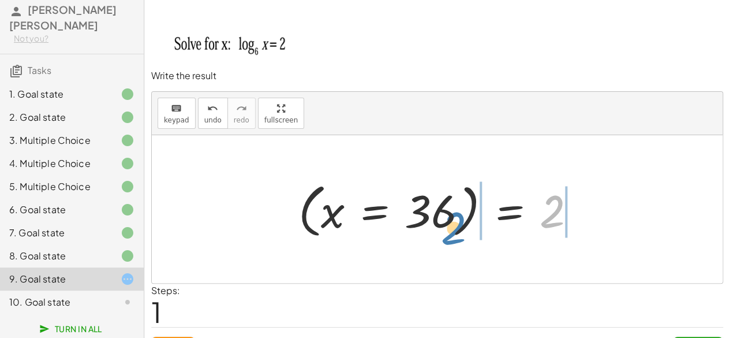
drag, startPoint x: 548, startPoint y: 212, endPoint x: 449, endPoint y: 228, distance: 100.6
click at [449, 228] on div at bounding box center [442, 209] width 298 height 64
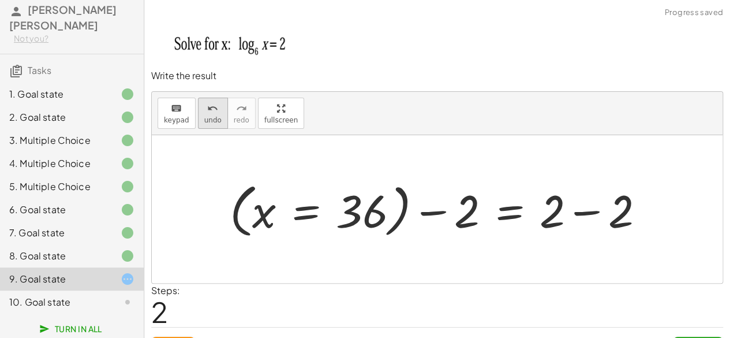
click at [204, 110] on div "undo" at bounding box center [212, 108] width 17 height 14
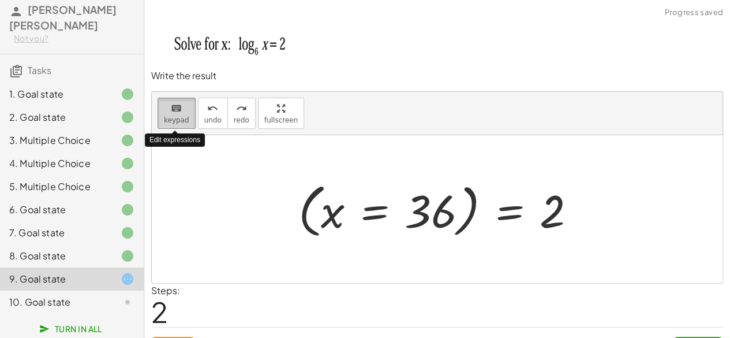
click at [181, 110] on div "keyboard" at bounding box center [176, 108] width 25 height 14
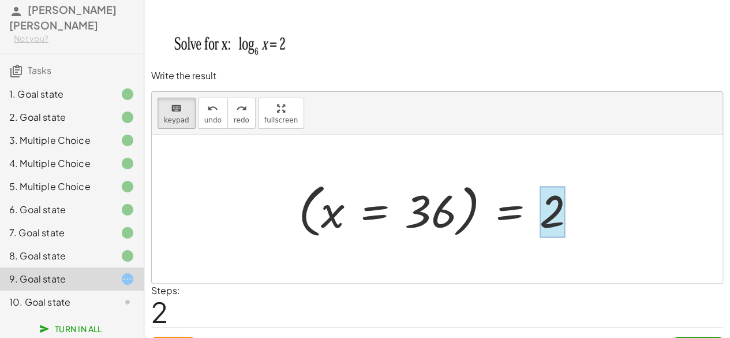
click at [547, 199] on div at bounding box center [552, 211] width 25 height 51
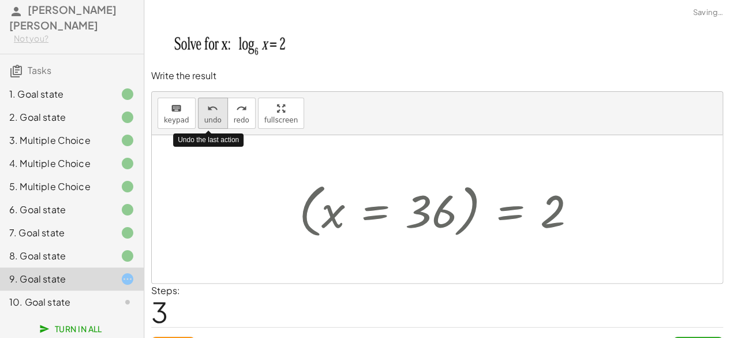
click at [212, 122] on span "undo" at bounding box center [212, 120] width 17 height 8
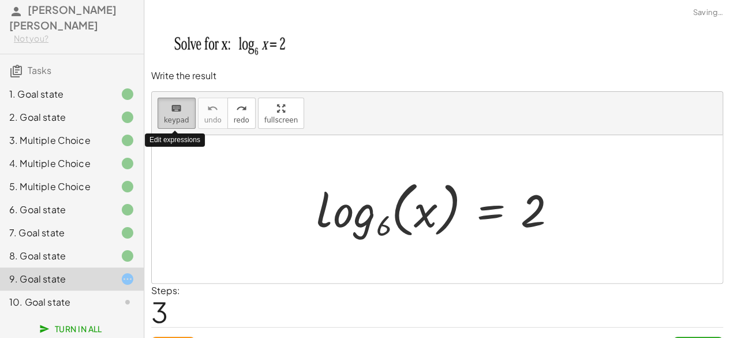
click at [172, 112] on icon "keyboard" at bounding box center [176, 109] width 11 height 14
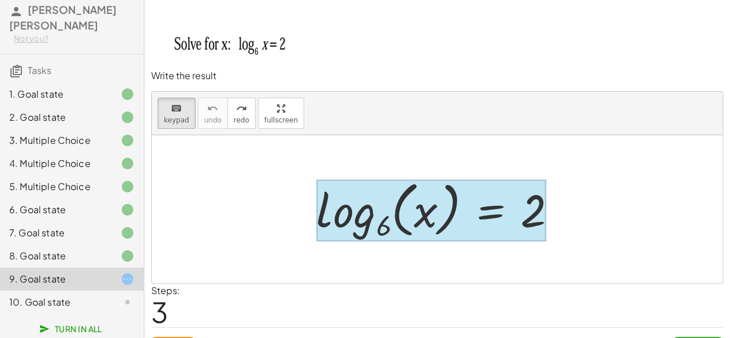
click at [509, 234] on div at bounding box center [431, 210] width 230 height 62
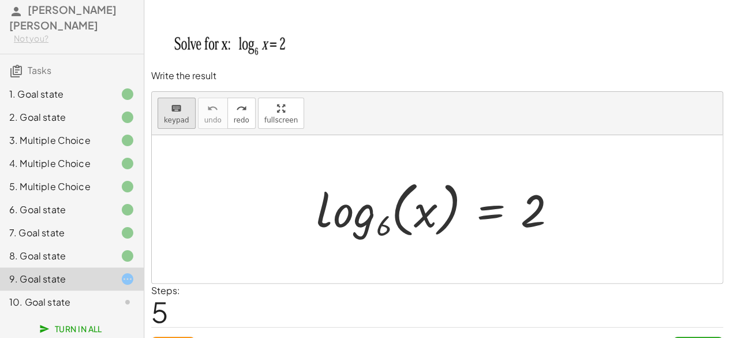
click at [162, 113] on button "keyboard keypad" at bounding box center [177, 113] width 38 height 31
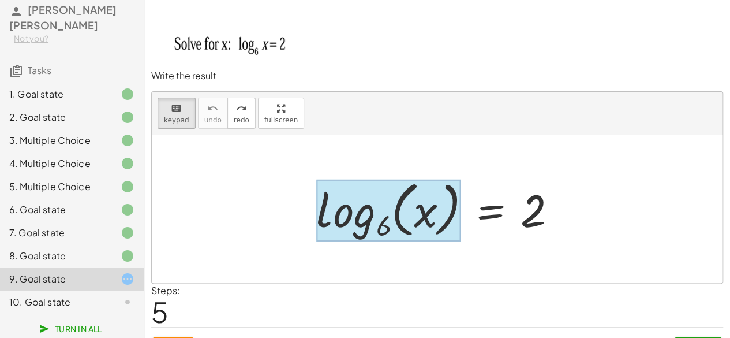
click at [342, 206] on div at bounding box center [388, 210] width 144 height 62
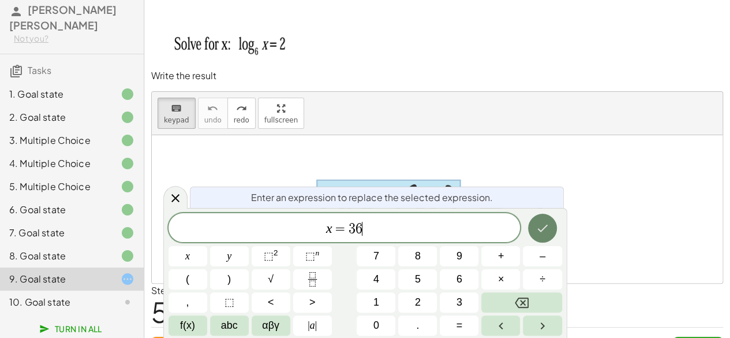
click at [537, 231] on icon "Done" at bounding box center [543, 228] width 14 height 14
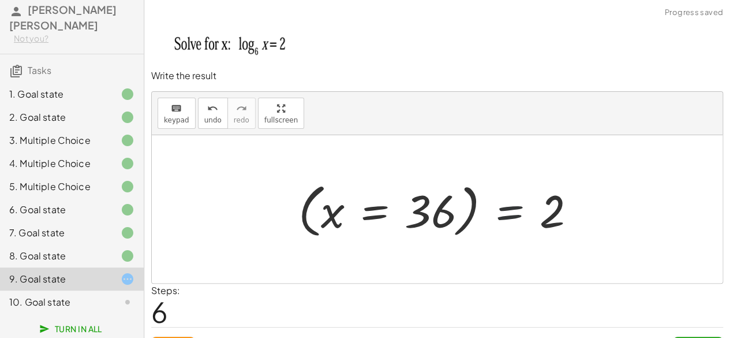
click at [530, 212] on div at bounding box center [442, 209] width 298 height 64
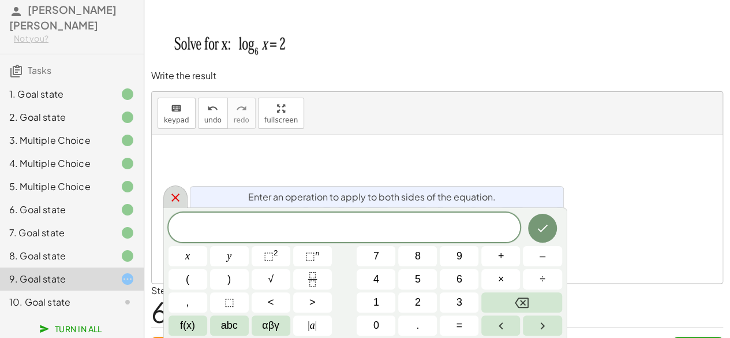
click at [180, 199] on icon at bounding box center [176, 197] width 14 height 14
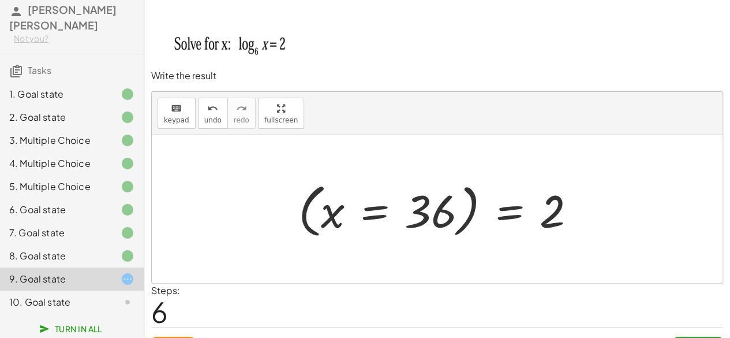
click at [177, 125] on button "keyboard keypad" at bounding box center [177, 113] width 38 height 31
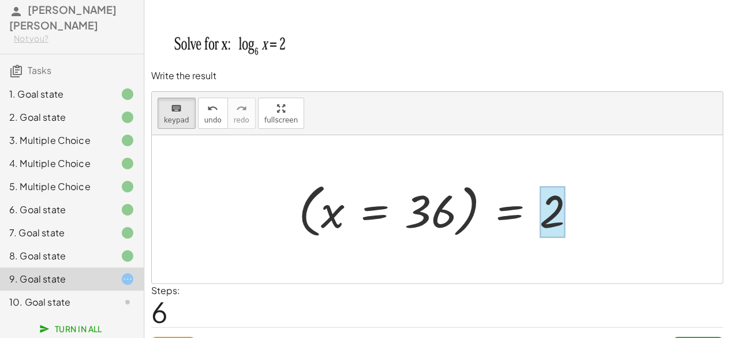
click at [551, 208] on div at bounding box center [552, 211] width 25 height 51
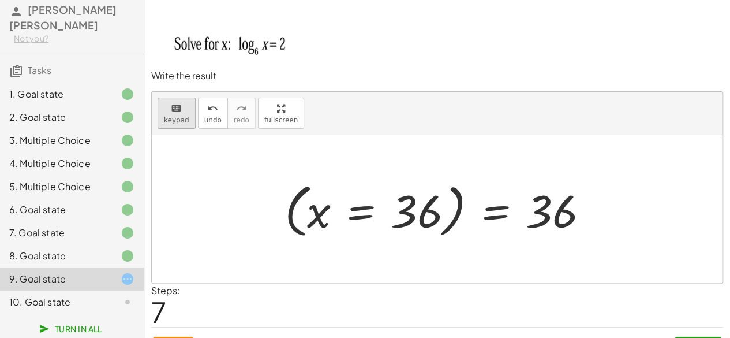
click at [185, 116] on span "keypad" at bounding box center [176, 120] width 25 height 8
click at [421, 218] on div at bounding box center [417, 211] width 52 height 51
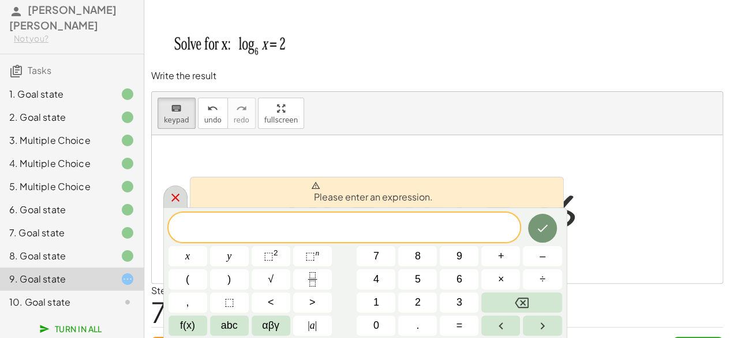
click at [174, 198] on icon at bounding box center [175, 197] width 8 height 8
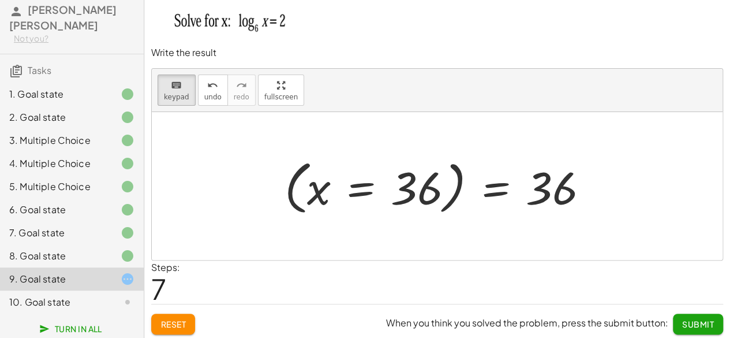
scroll to position [24, 0]
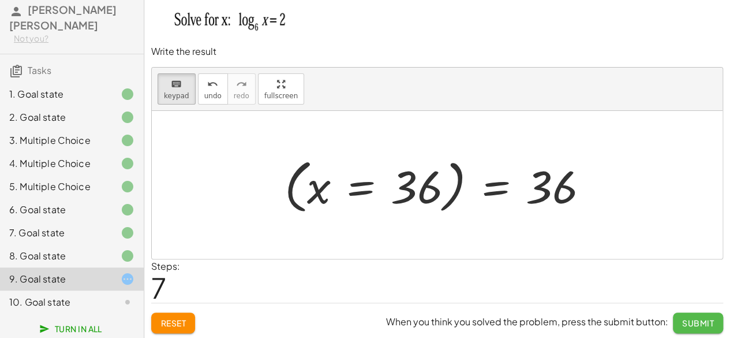
click at [693, 319] on span "Submit" at bounding box center [698, 322] width 32 height 10
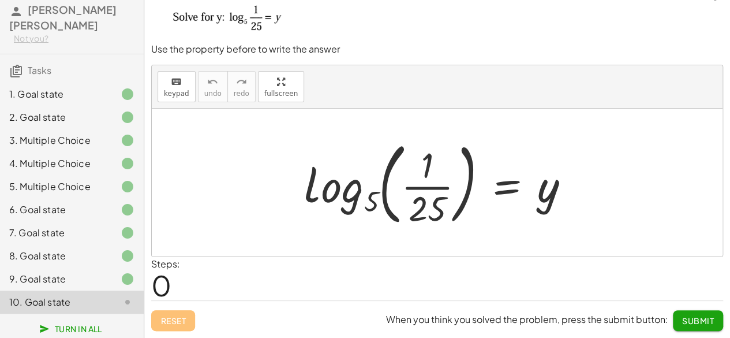
scroll to position [14, 0]
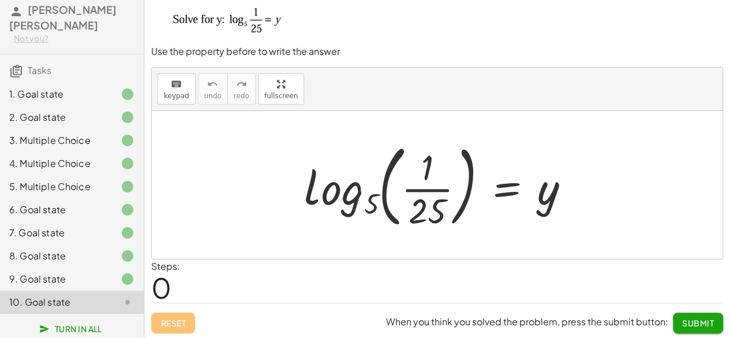
click at [559, 190] on div at bounding box center [441, 185] width 286 height 96
click at [551, 188] on div at bounding box center [441, 185] width 286 height 96
click at [185, 92] on span "keypad" at bounding box center [176, 96] width 25 height 8
click at [549, 191] on div at bounding box center [441, 185] width 286 height 96
click at [545, 196] on div at bounding box center [441, 185] width 286 height 96
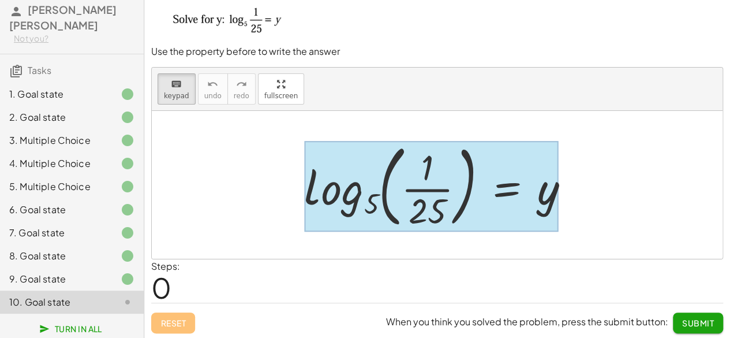
drag, startPoint x: 545, startPoint y: 196, endPoint x: 527, endPoint y: 182, distance: 22.6
click at [507, 186] on div "log 5 ( , · 1 · 25 ) = y" at bounding box center [507, 186] width 0 height 0
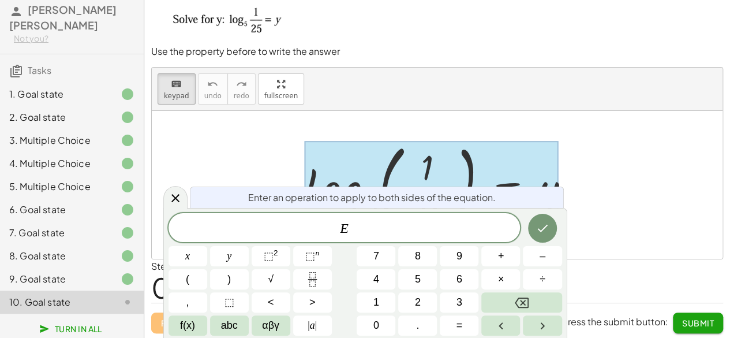
click at [527, 182] on div at bounding box center [431, 186] width 255 height 90
click at [565, 128] on div at bounding box center [437, 185] width 571 height 148
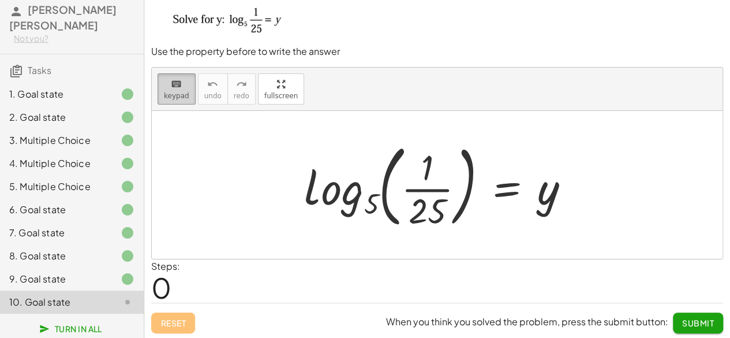
click at [183, 94] on span "keypad" at bounding box center [176, 96] width 25 height 8
click at [415, 211] on div at bounding box center [441, 185] width 286 height 96
click at [171, 84] on icon "keyboard" at bounding box center [176, 84] width 11 height 14
click at [547, 190] on div at bounding box center [441, 185] width 286 height 96
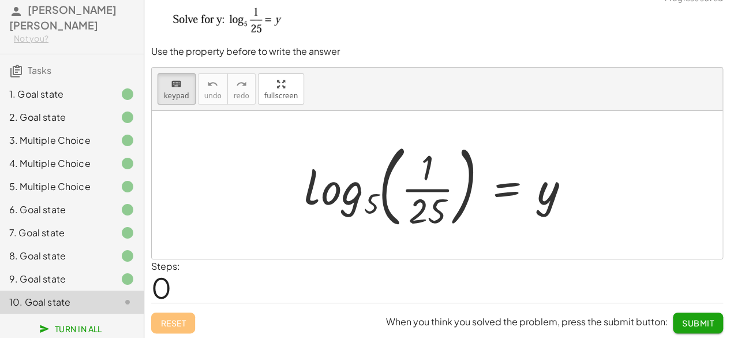
click at [547, 190] on div at bounding box center [441, 185] width 286 height 96
drag, startPoint x: 547, startPoint y: 190, endPoint x: 551, endPoint y: 181, distance: 10.6
click at [554, 166] on div at bounding box center [441, 185] width 286 height 96
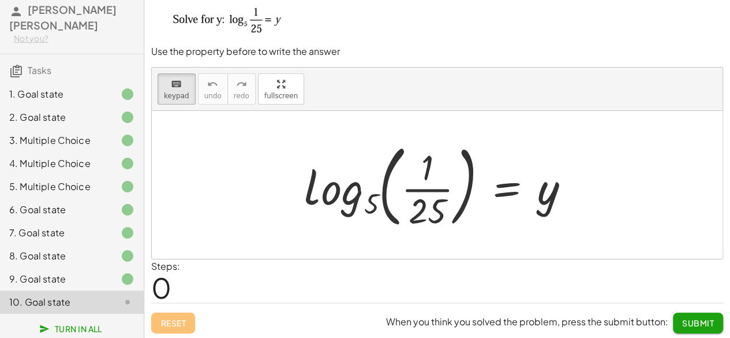
click at [549, 184] on div at bounding box center [441, 185] width 286 height 96
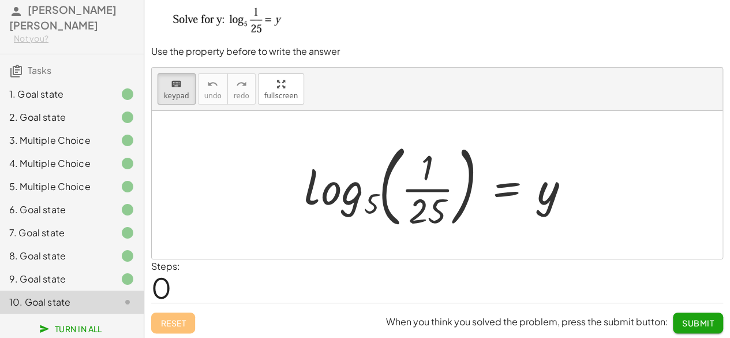
click at [549, 184] on div at bounding box center [441, 185] width 286 height 96
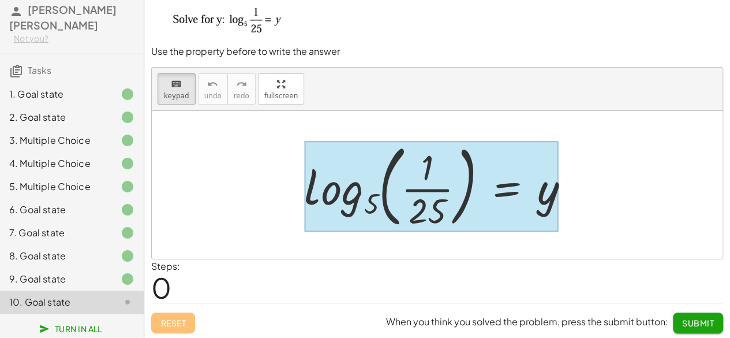
click at [517, 192] on div at bounding box center [431, 186] width 255 height 90
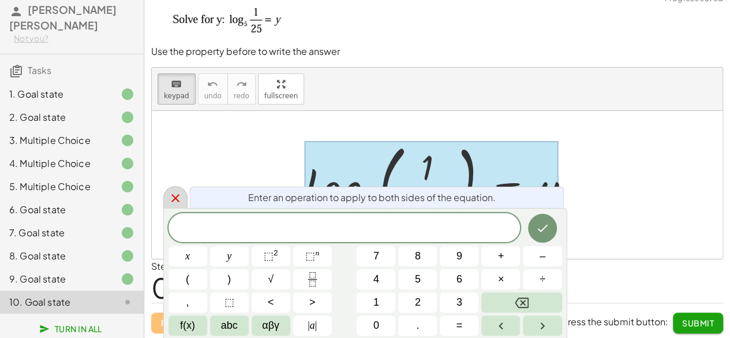
click at [175, 200] on icon at bounding box center [176, 198] width 14 height 14
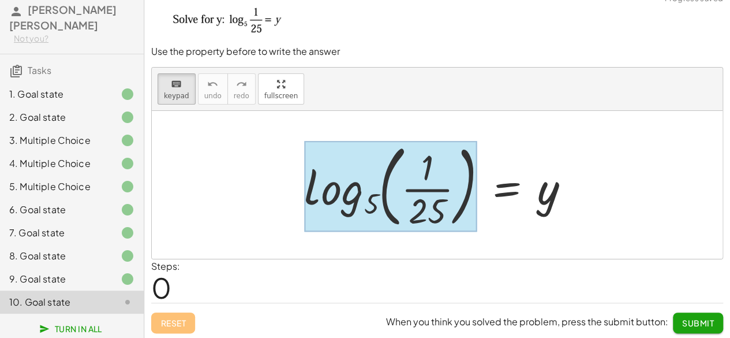
click at [350, 209] on div at bounding box center [390, 186] width 173 height 90
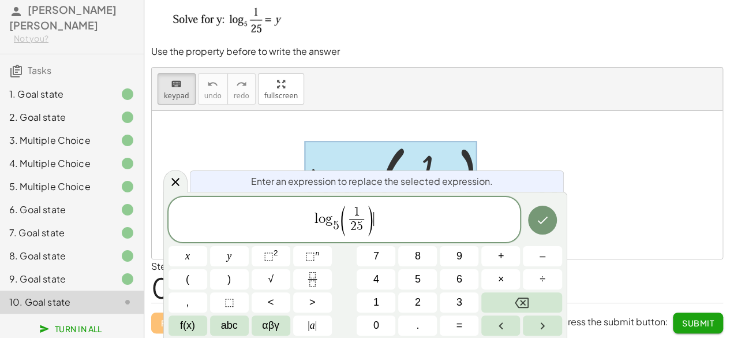
click at [388, 210] on span "l o g 5 ​ ( 1 2 5 ​ ) ​" at bounding box center [345, 220] width 352 height 33
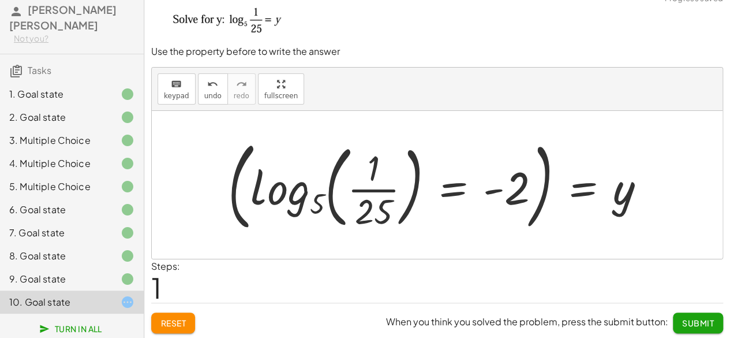
click at [539, 183] on div at bounding box center [441, 184] width 438 height 103
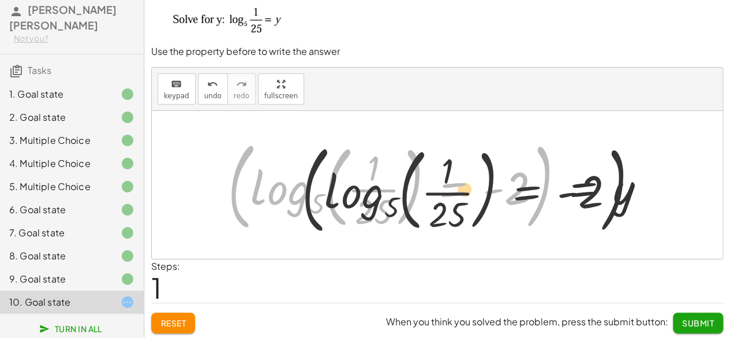
drag, startPoint x: 547, startPoint y: 183, endPoint x: 636, endPoint y: 188, distance: 89.0
click at [636, 188] on div at bounding box center [441, 184] width 438 height 103
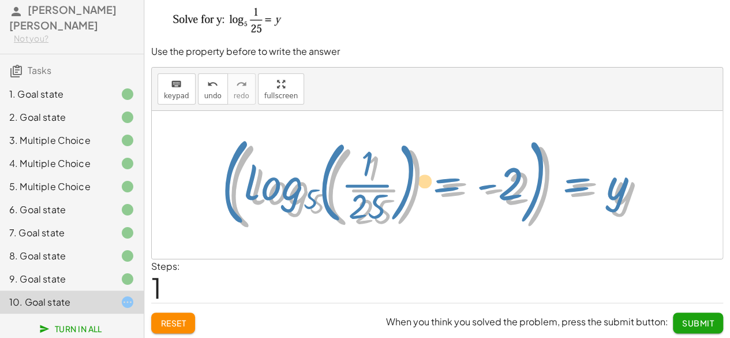
click at [603, 189] on div at bounding box center [441, 184] width 438 height 103
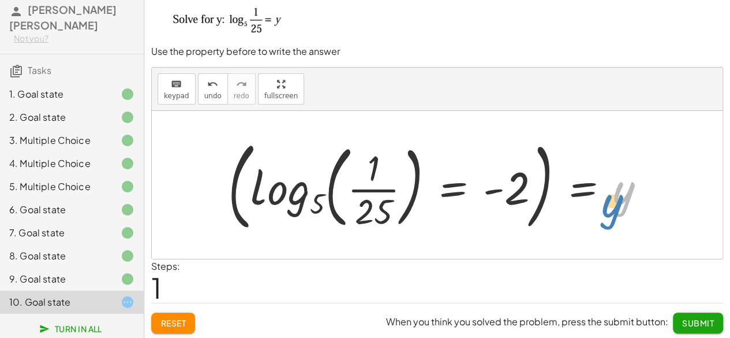
drag, startPoint x: 628, startPoint y: 191, endPoint x: 619, endPoint y: 200, distance: 12.7
click at [619, 200] on div at bounding box center [441, 184] width 438 height 103
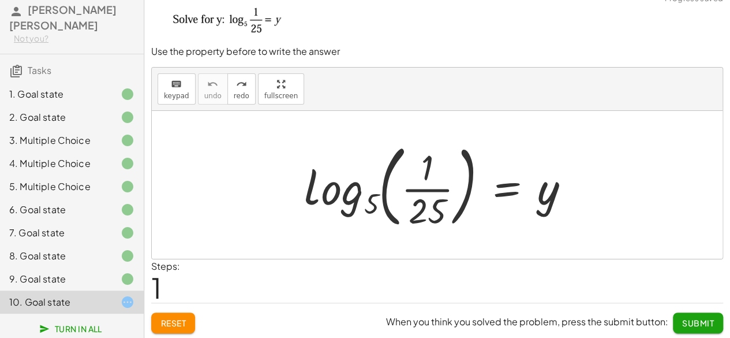
click at [549, 193] on div at bounding box center [441, 185] width 286 height 96
click at [494, 181] on div at bounding box center [441, 185] width 286 height 96
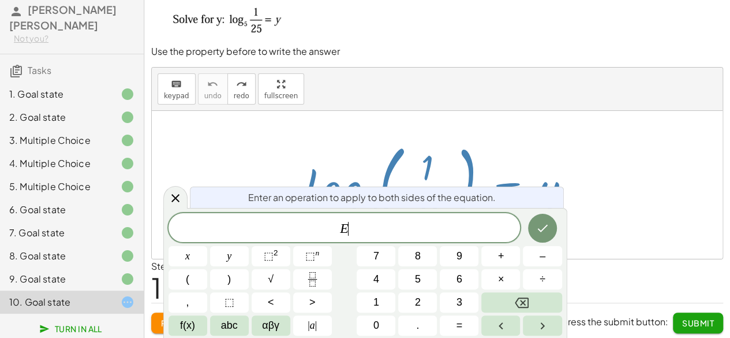
click at [538, 161] on div at bounding box center [441, 185] width 286 height 96
click at [543, 218] on button "Done" at bounding box center [542, 228] width 29 height 29
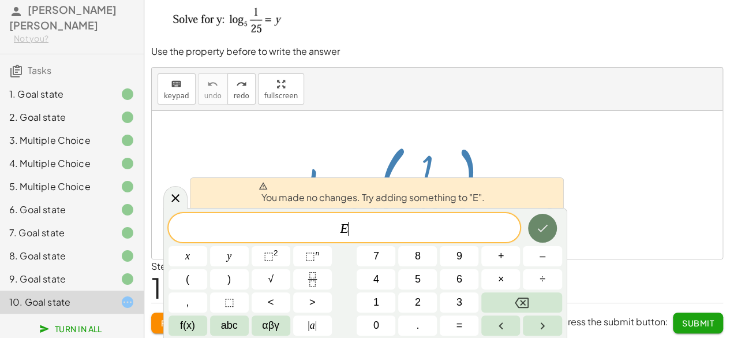
click at [544, 230] on icon "Done" at bounding box center [543, 228] width 14 height 14
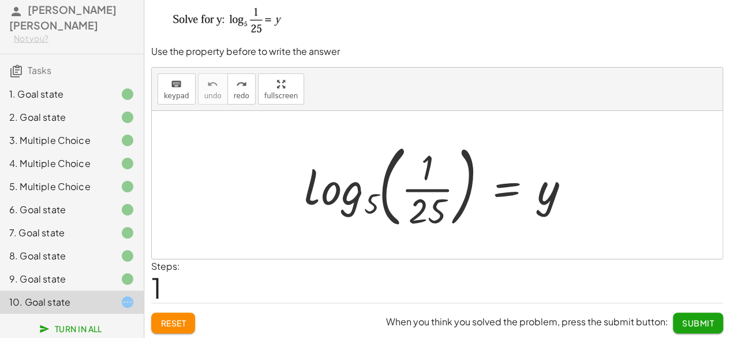
click at [545, 182] on div at bounding box center [441, 185] width 286 height 96
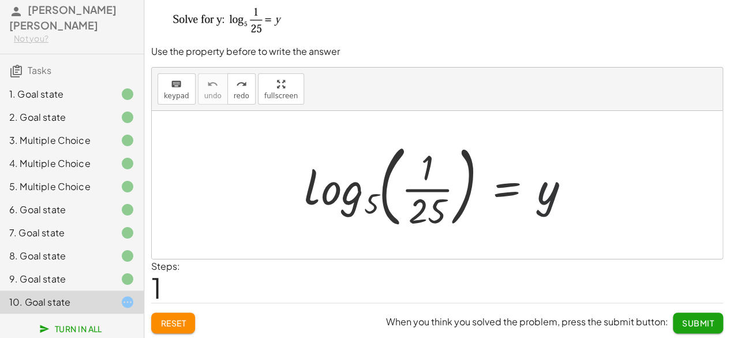
click at [545, 182] on div at bounding box center [441, 185] width 286 height 96
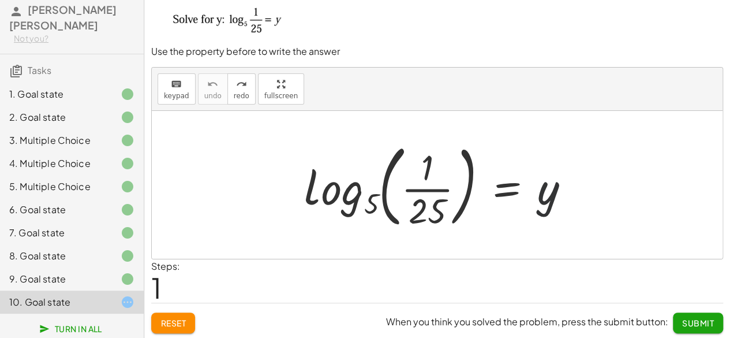
click at [545, 182] on div at bounding box center [441, 185] width 286 height 96
drag, startPoint x: 545, startPoint y: 182, endPoint x: 493, endPoint y: 184, distance: 52.0
click at [493, 184] on div at bounding box center [441, 185] width 286 height 96
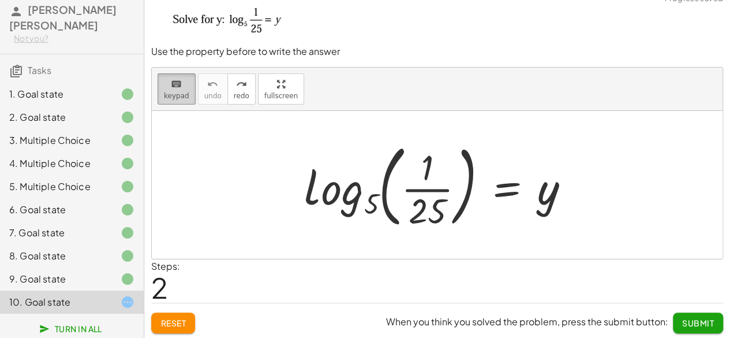
click at [188, 93] on button "keyboard keypad" at bounding box center [177, 88] width 38 height 31
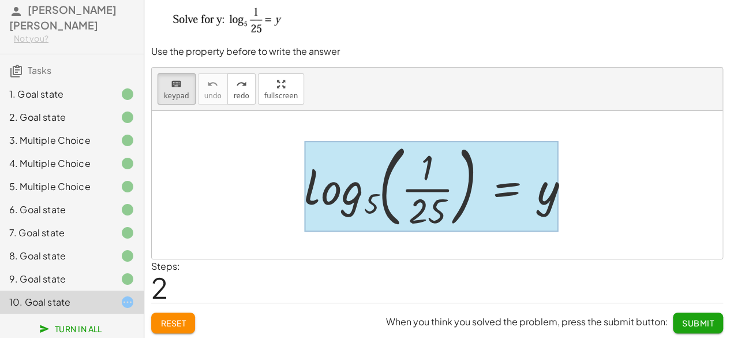
click at [500, 186] on div at bounding box center [431, 186] width 255 height 90
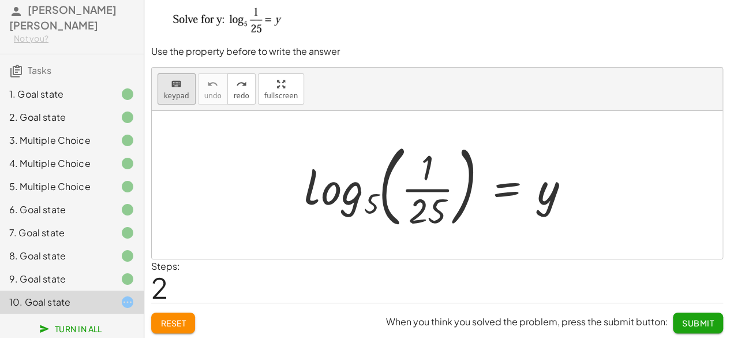
click at [171, 87] on icon "keyboard" at bounding box center [176, 84] width 11 height 14
click at [547, 195] on div at bounding box center [441, 185] width 286 height 96
click at [546, 186] on div at bounding box center [441, 185] width 286 height 96
drag, startPoint x: 546, startPoint y: 186, endPoint x: 555, endPoint y: 166, distance: 22.7
click at [555, 166] on div at bounding box center [441, 185] width 286 height 96
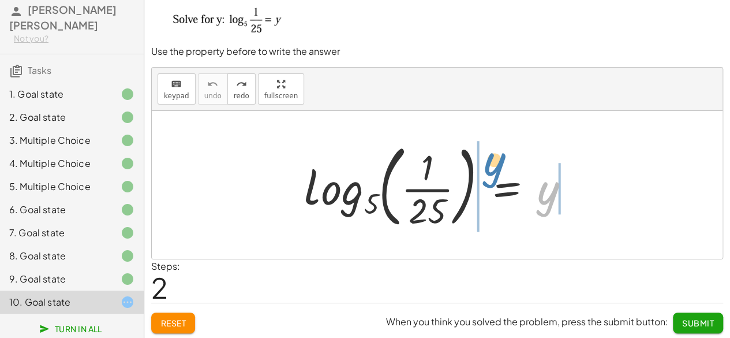
drag, startPoint x: 540, startPoint y: 205, endPoint x: 485, endPoint y: 177, distance: 61.7
click at [485, 177] on div at bounding box center [441, 185] width 286 height 96
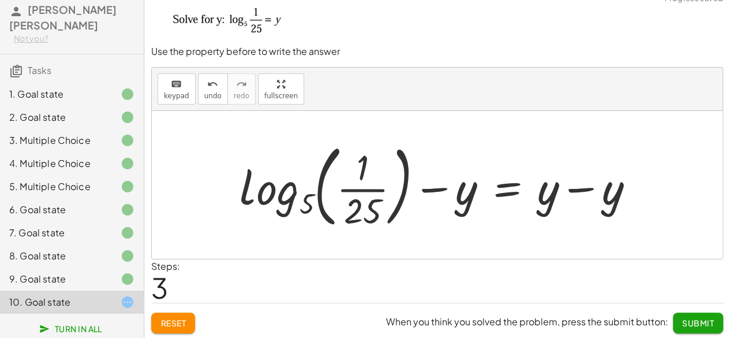
click at [544, 182] on div at bounding box center [442, 185] width 416 height 96
click at [173, 94] on span "keypad" at bounding box center [176, 96] width 25 height 8
click at [544, 201] on div at bounding box center [548, 187] width 22 height 54
click at [0, 0] on div "You made no changes. Try adding something to "E"." at bounding box center [0, 0] width 0 height 0
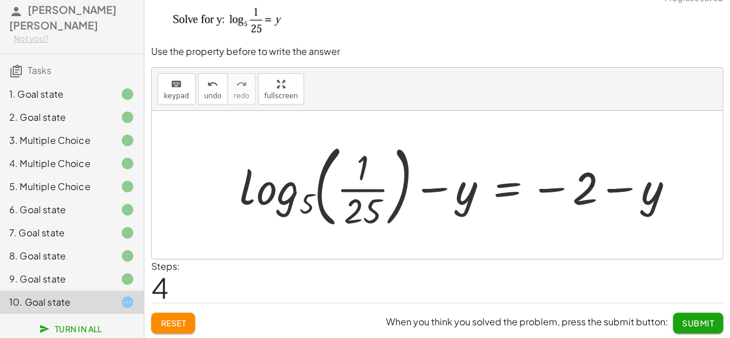
click at [459, 190] on div at bounding box center [461, 185] width 455 height 96
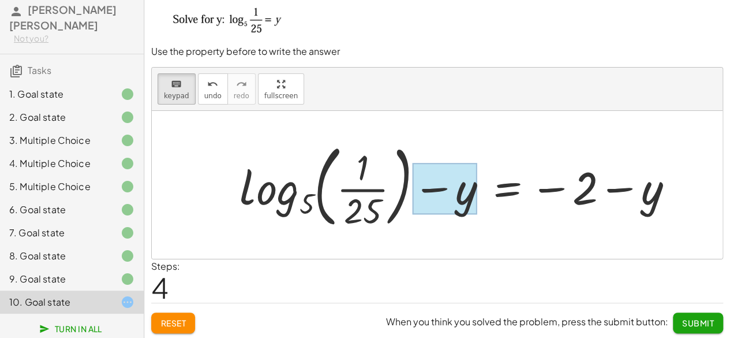
drag, startPoint x: 182, startPoint y: 96, endPoint x: 447, endPoint y: 180, distance: 277.3
click at [447, 180] on div "keyboard keypad undo undo redo redo fullscreen log 5 ( , · 1 · 25 ) = y + log 5…" at bounding box center [437, 163] width 571 height 191
click at [447, 180] on div at bounding box center [445, 188] width 65 height 51
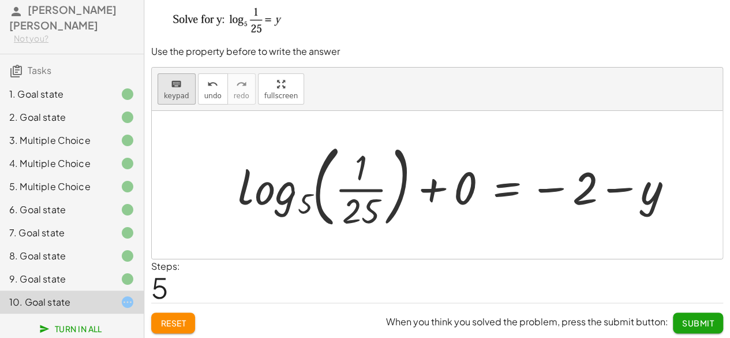
click at [168, 87] on div "keyboard" at bounding box center [176, 84] width 25 height 14
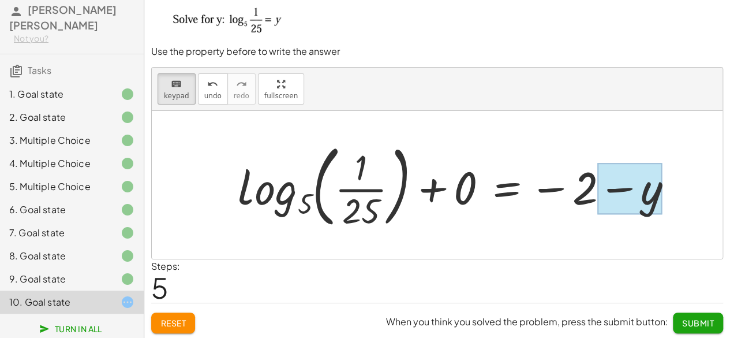
click at [634, 197] on div at bounding box center [629, 188] width 65 height 51
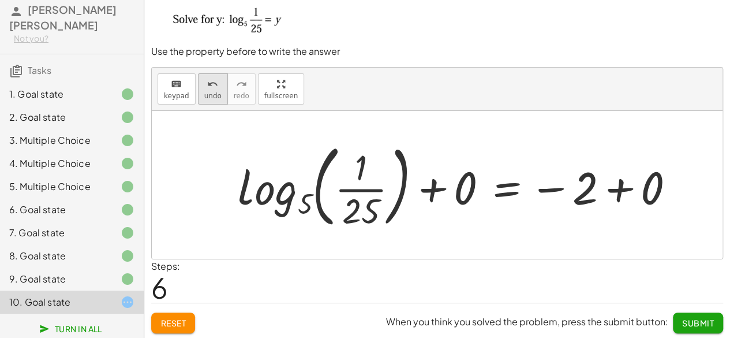
click at [211, 82] on icon "undo" at bounding box center [212, 84] width 11 height 14
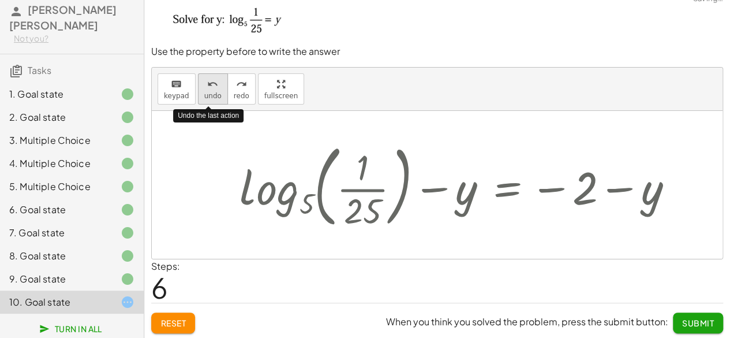
click at [211, 82] on icon "undo" at bounding box center [212, 84] width 11 height 14
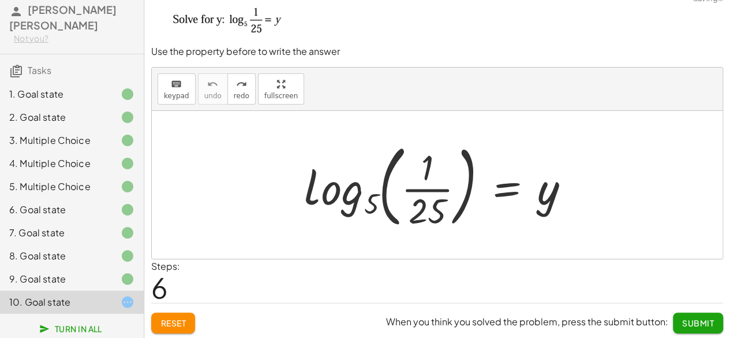
click at [537, 192] on div at bounding box center [441, 185] width 286 height 96
drag, startPoint x: 189, startPoint y: 85, endPoint x: 546, endPoint y: 184, distance: 370.3
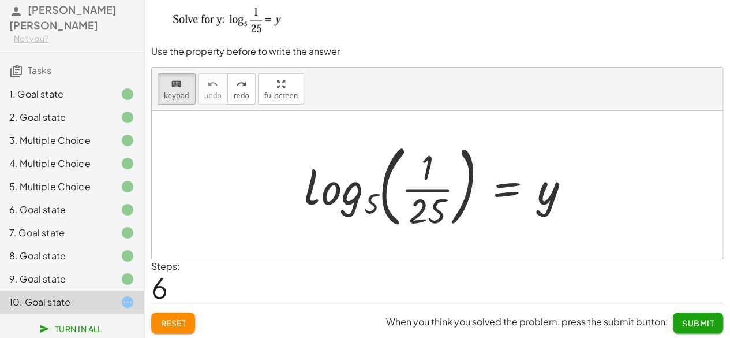
click at [546, 184] on div "keyboard keypad undo undo redo redo fullscreen log 5 ( , · 1 · 25 ) = y ×" at bounding box center [437, 163] width 571 height 191
click at [546, 184] on div at bounding box center [441, 185] width 286 height 96
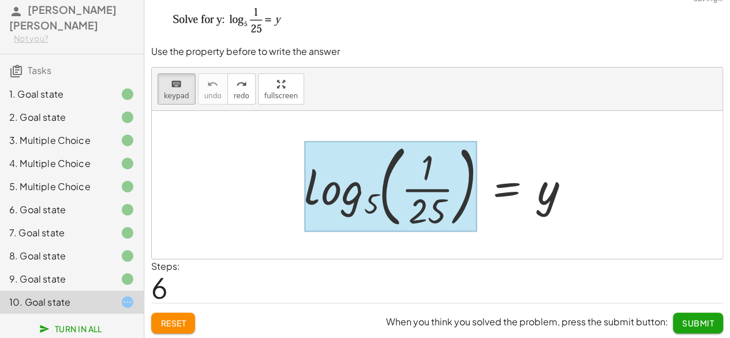
click at [374, 193] on div at bounding box center [390, 186] width 173 height 90
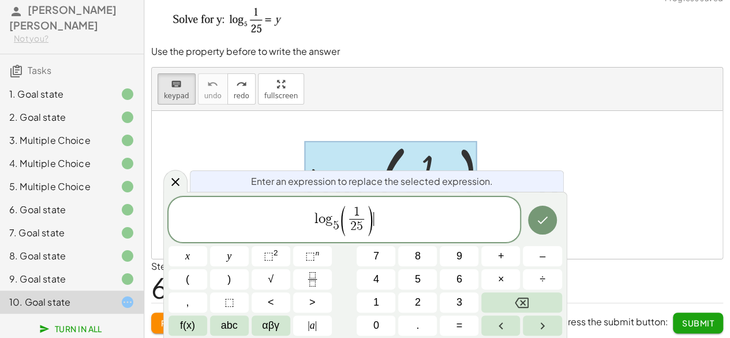
click at [395, 205] on span "l o g 5 ​ ( 1 2 5 ​ ) ​" at bounding box center [345, 220] width 352 height 33
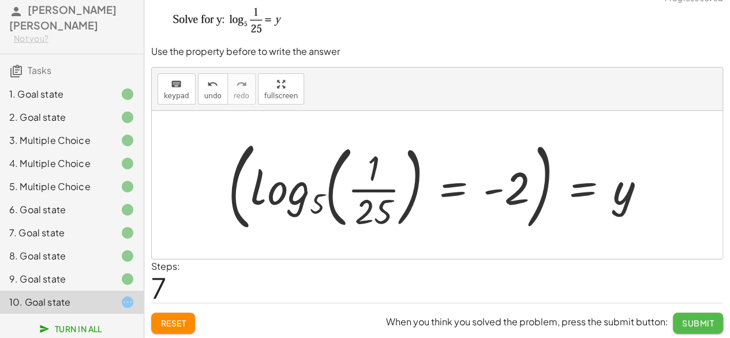
click at [700, 323] on span "Submit" at bounding box center [698, 322] width 32 height 10
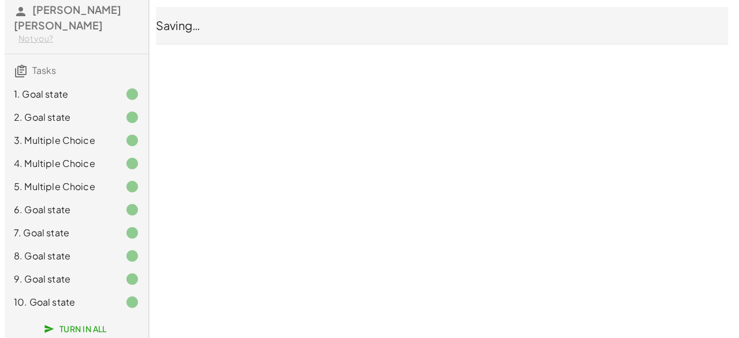
scroll to position [0, 0]
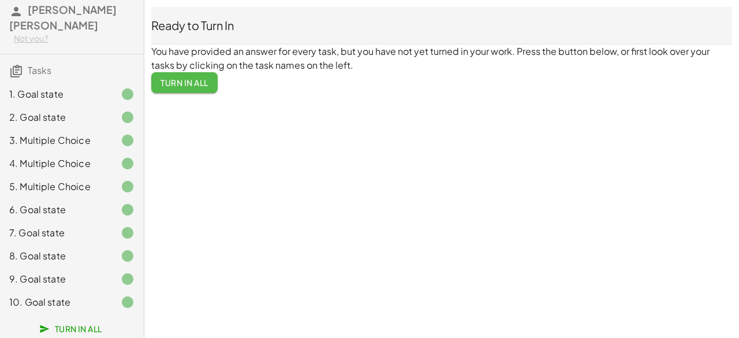
click at [181, 84] on span "Turn In All" at bounding box center [184, 82] width 48 height 10
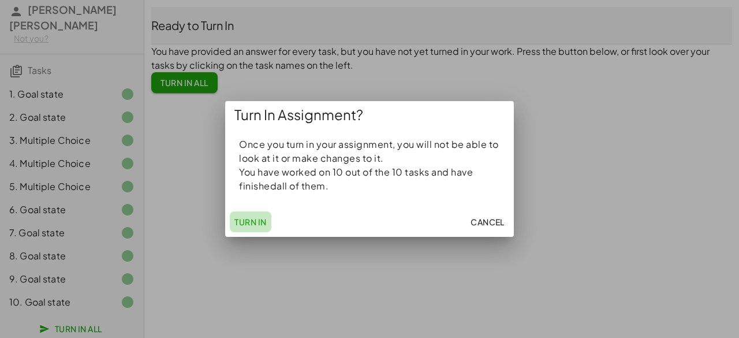
click at [263, 219] on span "Turn In" at bounding box center [250, 221] width 32 height 10
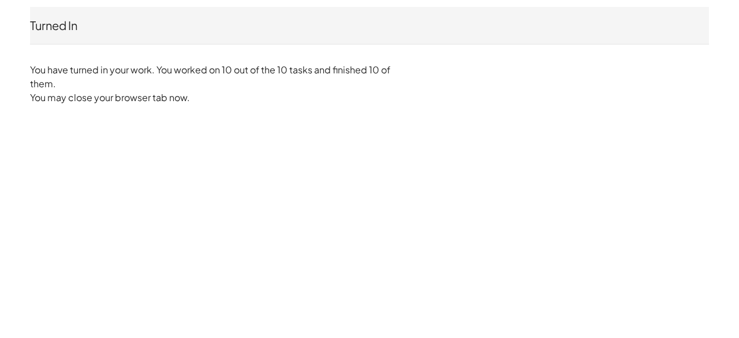
click at [453, 94] on p "You may close your browser tab now." at bounding box center [369, 98] width 679 height 14
click at [0, 0] on div "Turned In [PERSON_NAME] [PERSON_NAME] Not you? You have turned in your work. Yo…" at bounding box center [0, 0] width 0 height 0
drag, startPoint x: 18, startPoint y: 9, endPoint x: 21, endPoint y: 18, distance: 10.2
click at [22, 19] on div "Turned In [PERSON_NAME] [PERSON_NAME] Not you? You have turned in your work. Yo…" at bounding box center [369, 55] width 739 height 111
drag, startPoint x: 124, startPoint y: 136, endPoint x: 221, endPoint y: 162, distance: 101.1
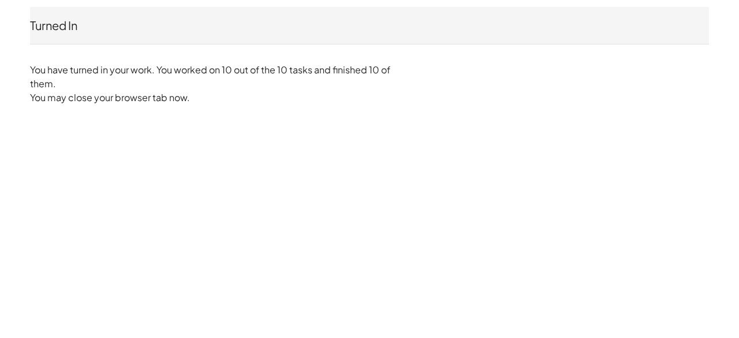
click at [0, 0] on div "Turned In [PERSON_NAME] [PERSON_NAME] Not you? You have turned in your work. Yo…" at bounding box center [0, 0] width 0 height 0
